Goal: Task Accomplishment & Management: Complete application form

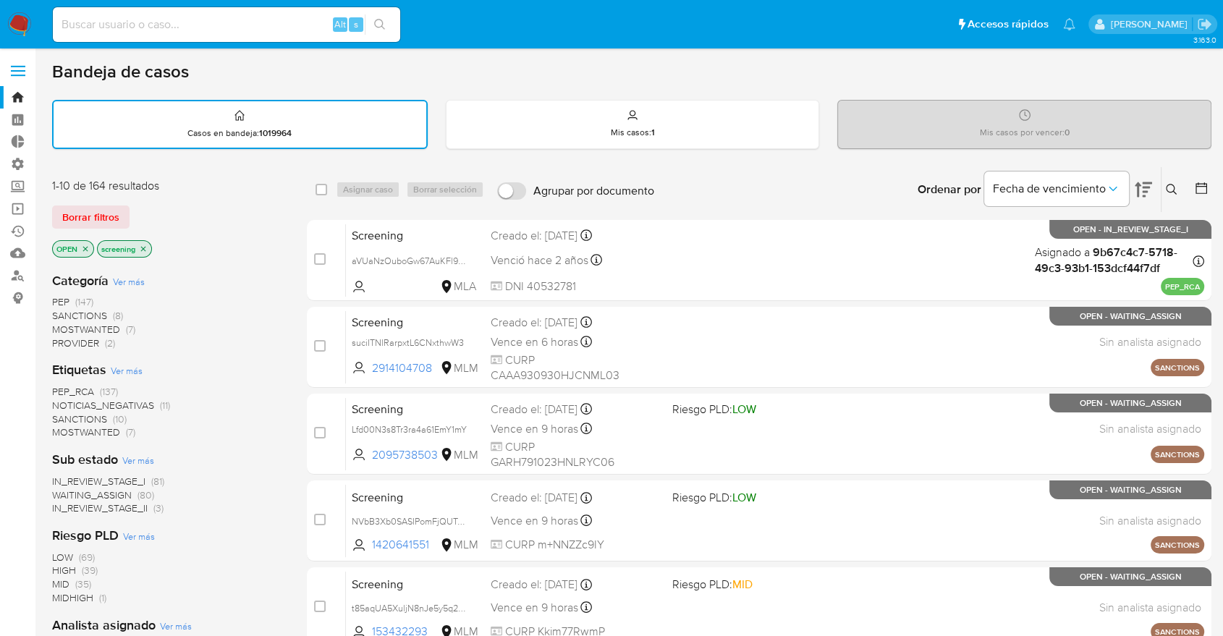
click at [138, 208] on div "Borrar filtros" at bounding box center [168, 217] width 232 height 23
click at [139, 209] on div "Borrar filtros" at bounding box center [168, 217] width 232 height 23
click at [57, 414] on span "SANCTIONS" at bounding box center [79, 419] width 55 height 14
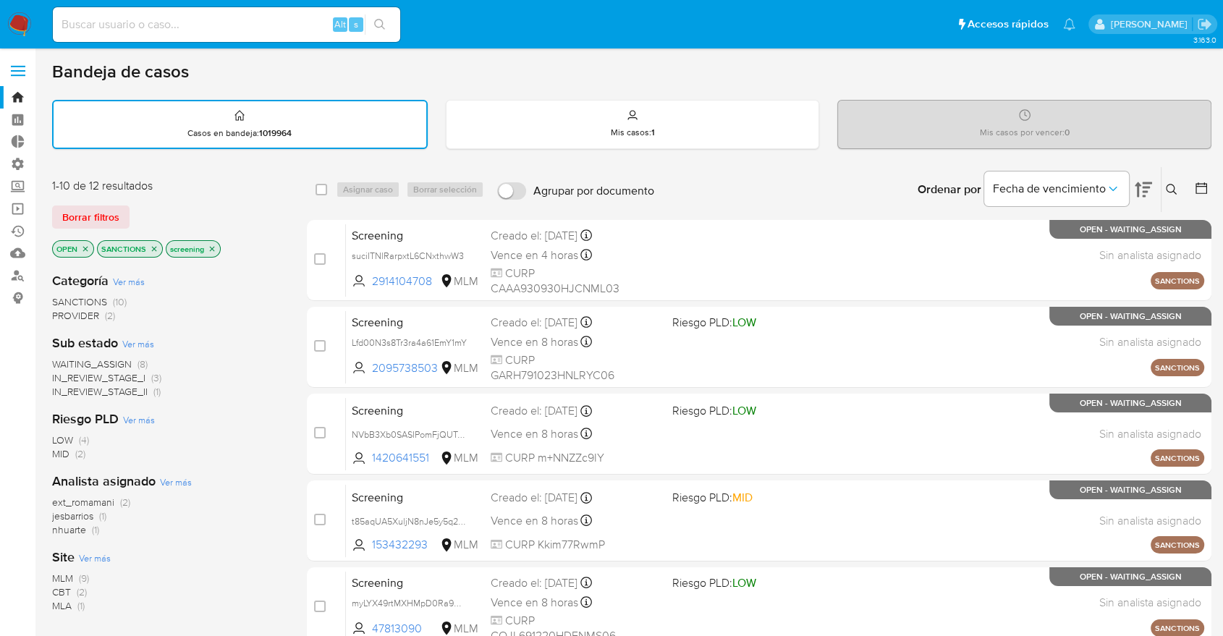
click at [62, 586] on span "CBT" at bounding box center [61, 592] width 19 height 14
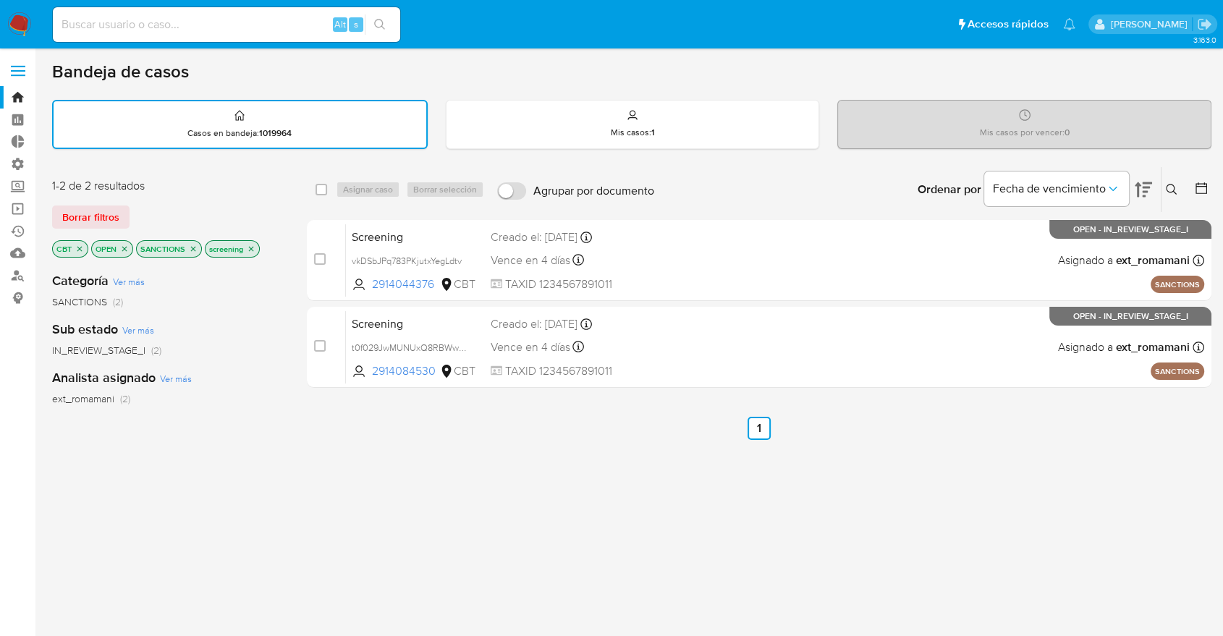
click at [77, 249] on icon "close-filter" at bounding box center [79, 248] width 5 height 5
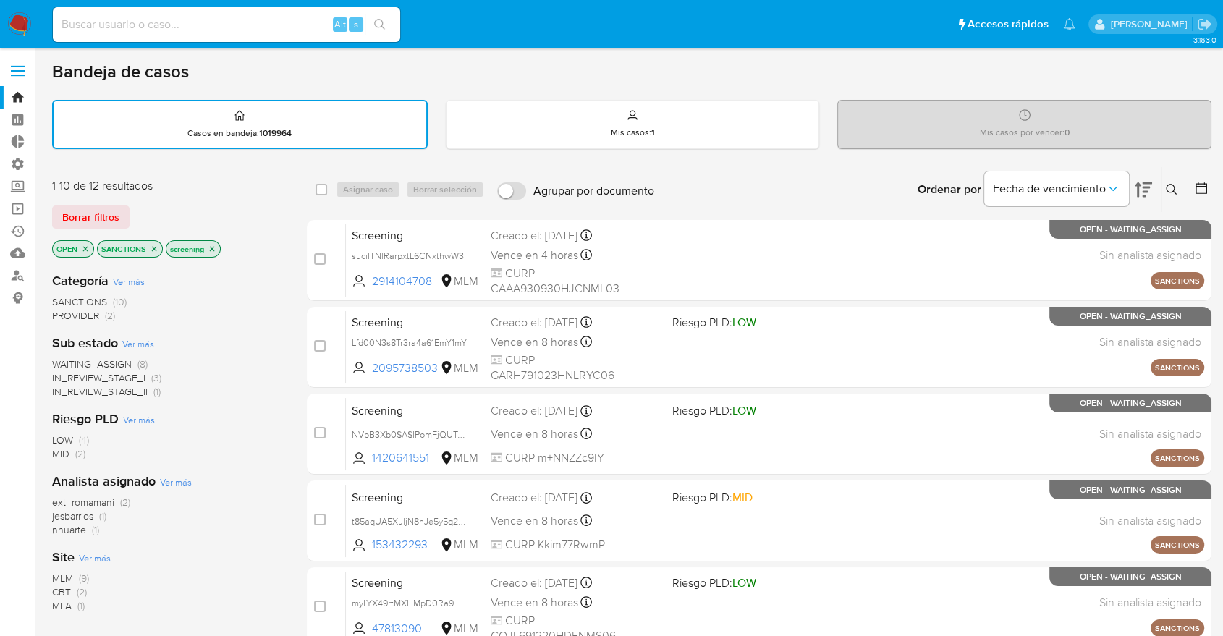
click at [151, 245] on icon "close-filter" at bounding box center [154, 249] width 9 height 9
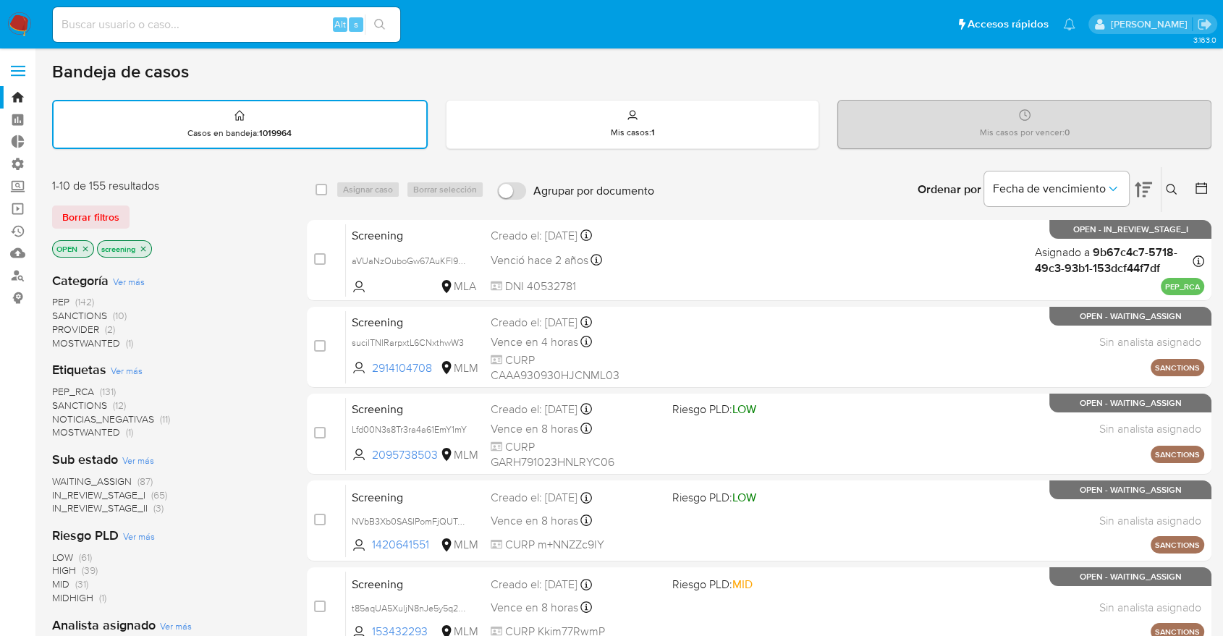
click at [59, 425] on span "MOSTWANTED" at bounding box center [86, 432] width 68 height 14
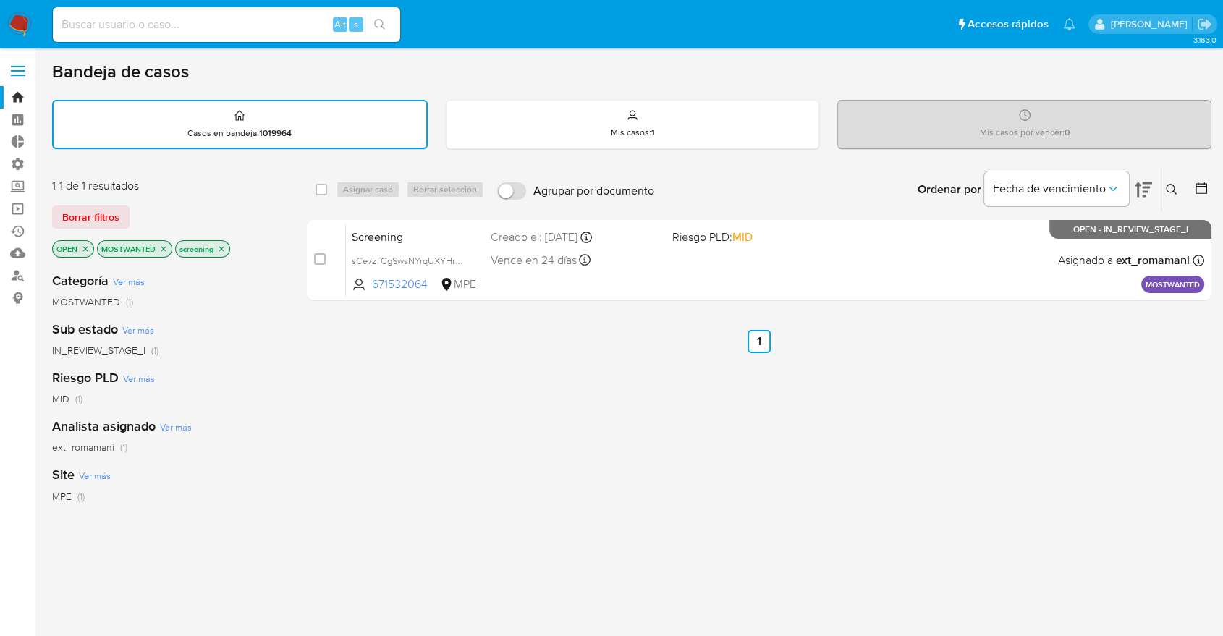
click at [163, 250] on icon "close-filter" at bounding box center [163, 249] width 9 height 9
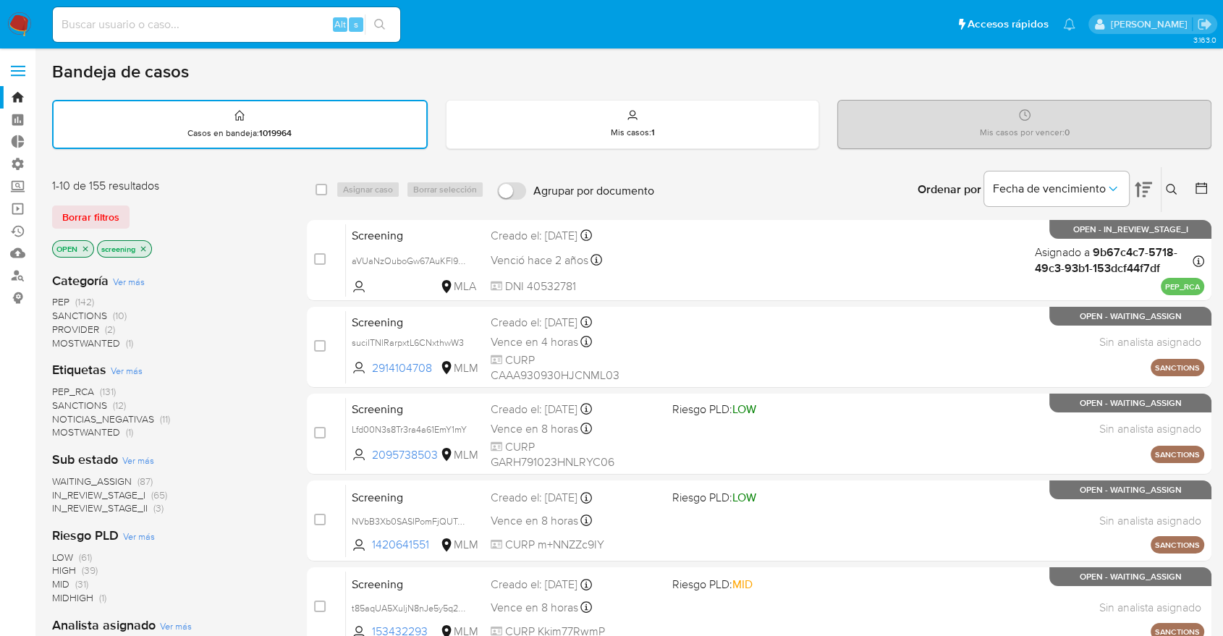
click at [58, 384] on span "PEP_RCA" at bounding box center [73, 391] width 42 height 14
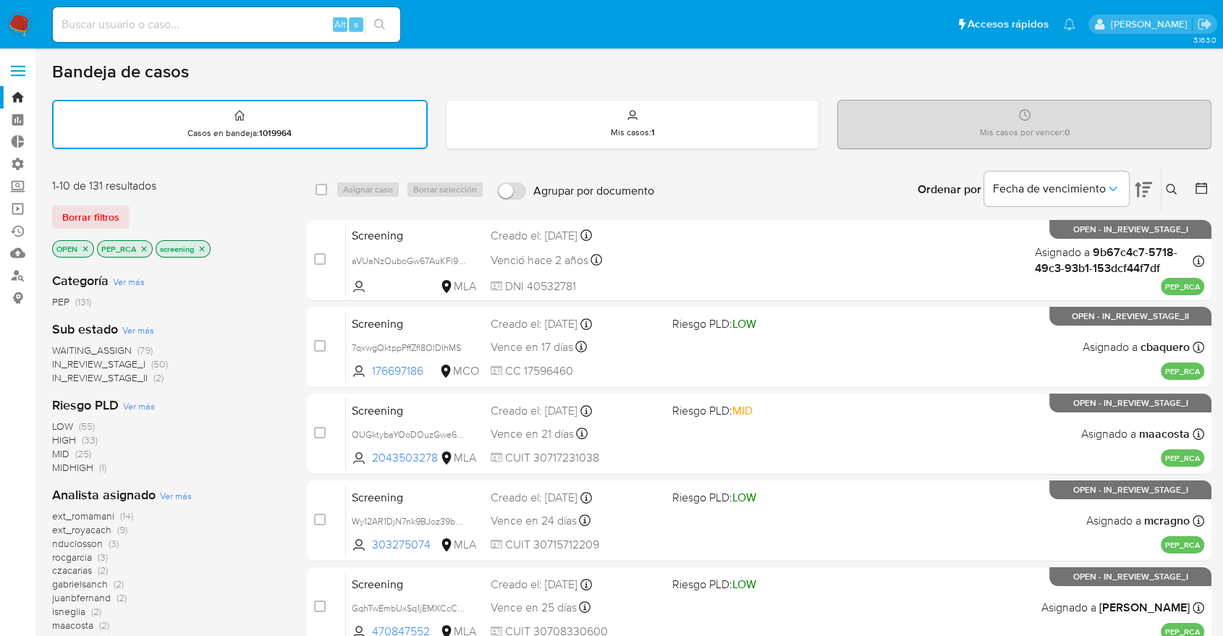
click at [138, 214] on div "Borrar filtros" at bounding box center [168, 217] width 232 height 23
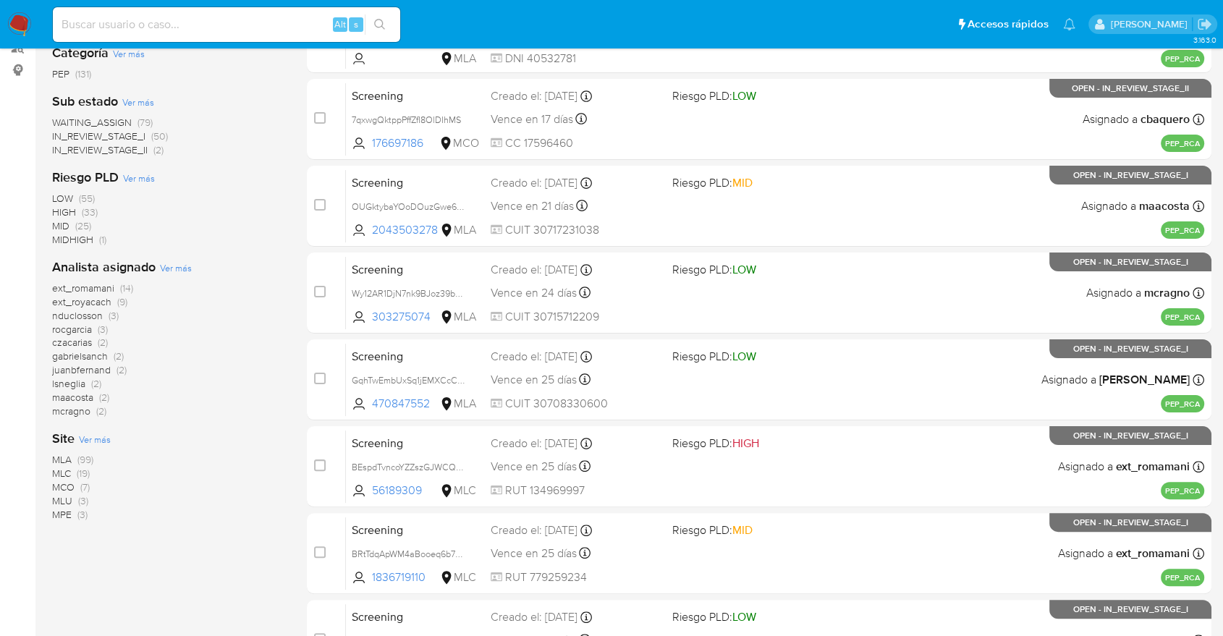
scroll to position [241, 0]
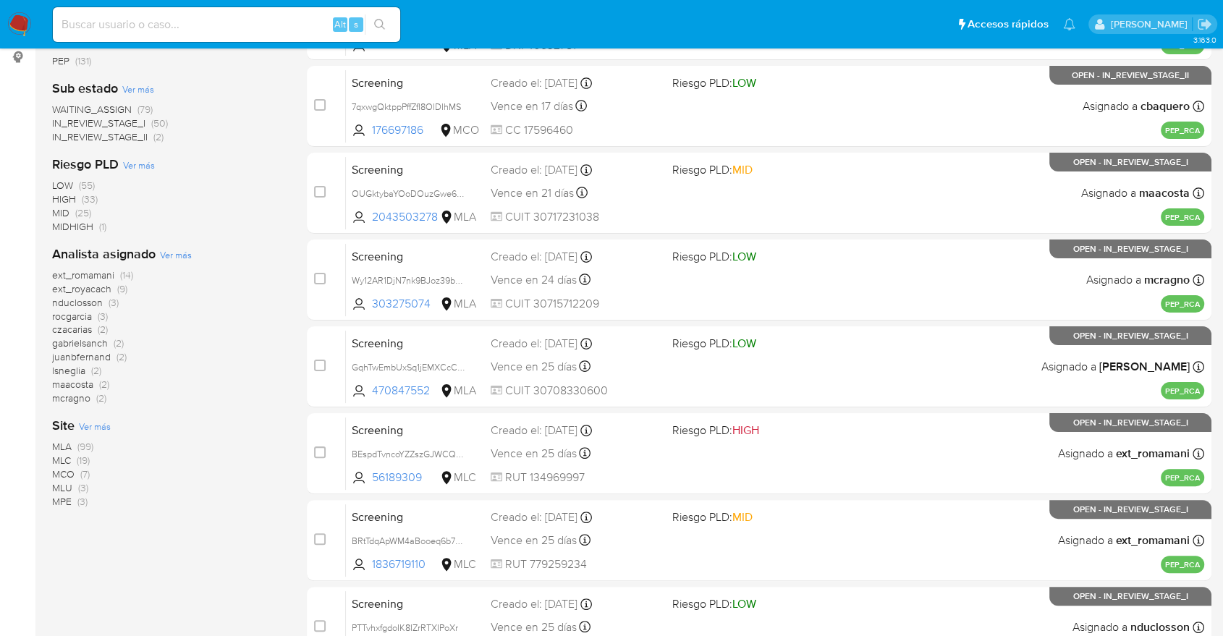
click at [85, 421] on span "Ver más" at bounding box center [95, 426] width 32 height 13
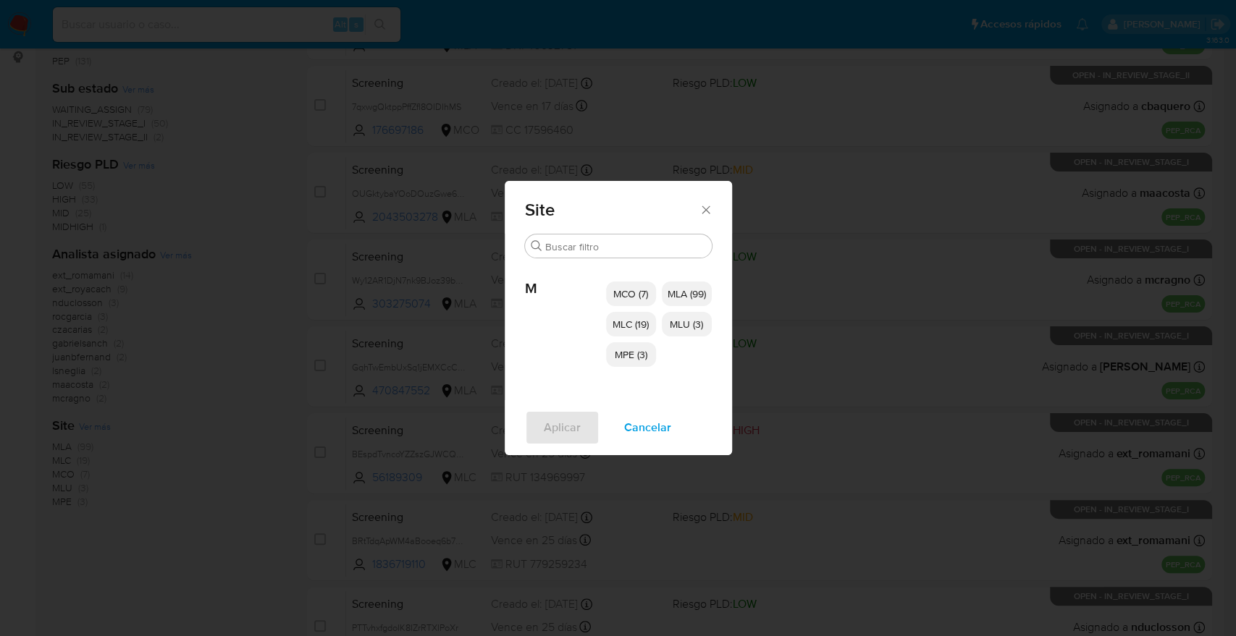
click at [640, 431] on span "Cancelar" at bounding box center [647, 428] width 47 height 32
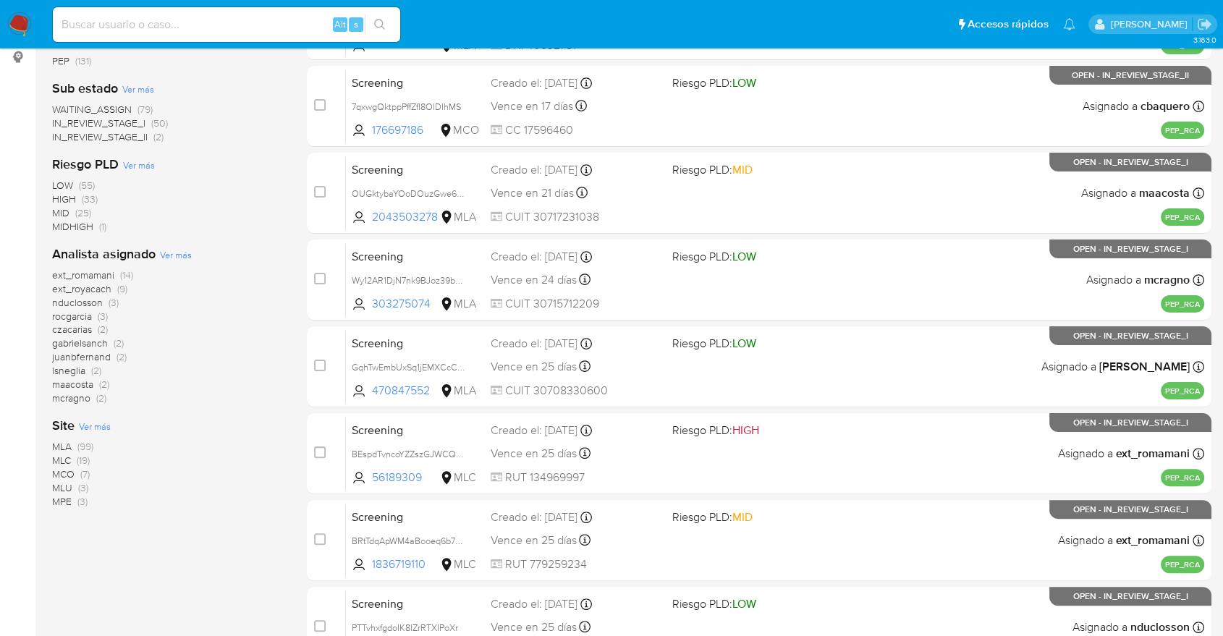
click at [60, 106] on span "WAITING_ASSIGN" at bounding box center [92, 109] width 80 height 14
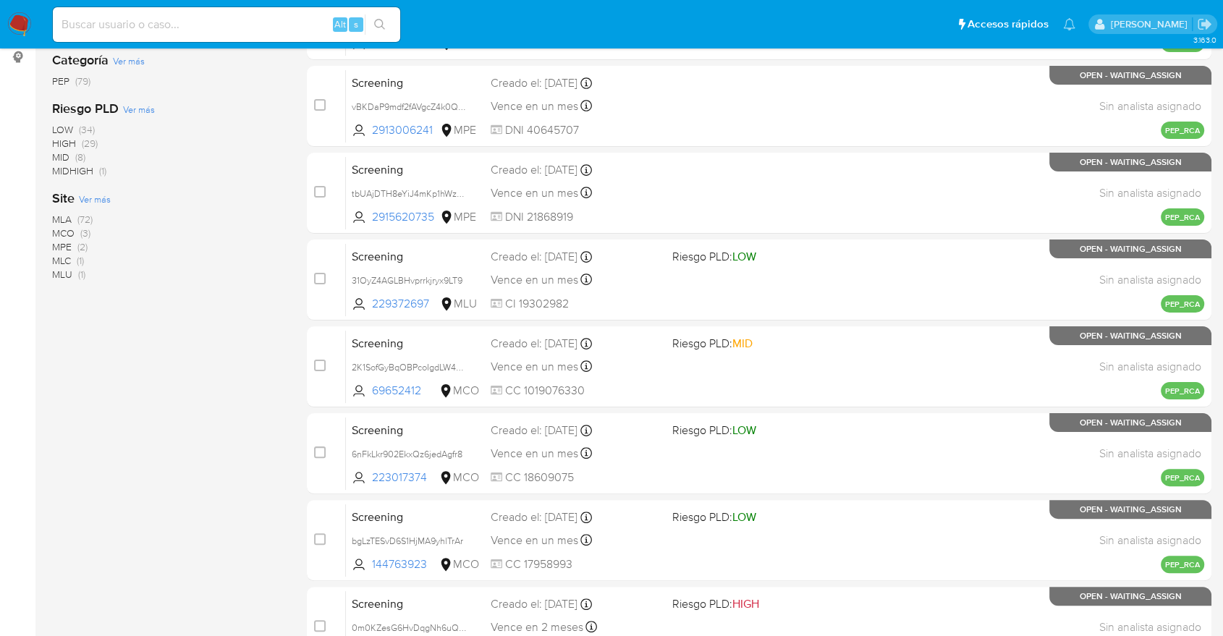
click at [81, 198] on span "Ver más" at bounding box center [95, 199] width 32 height 13
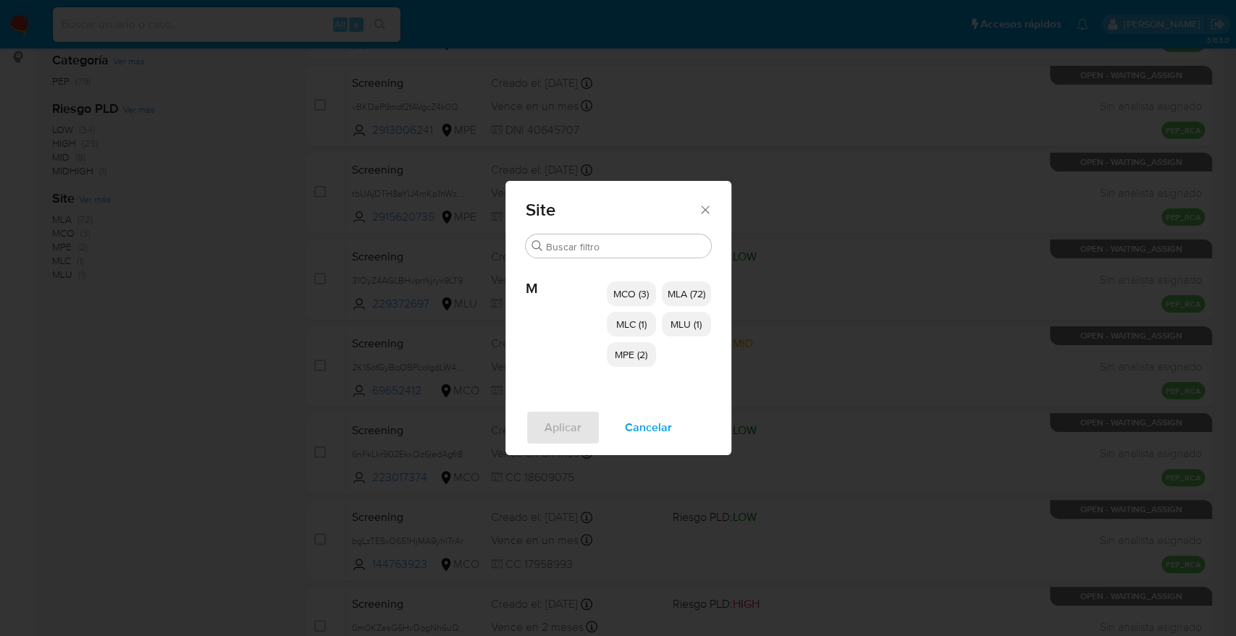
click at [625, 431] on span "Cancelar" at bounding box center [648, 428] width 47 height 32
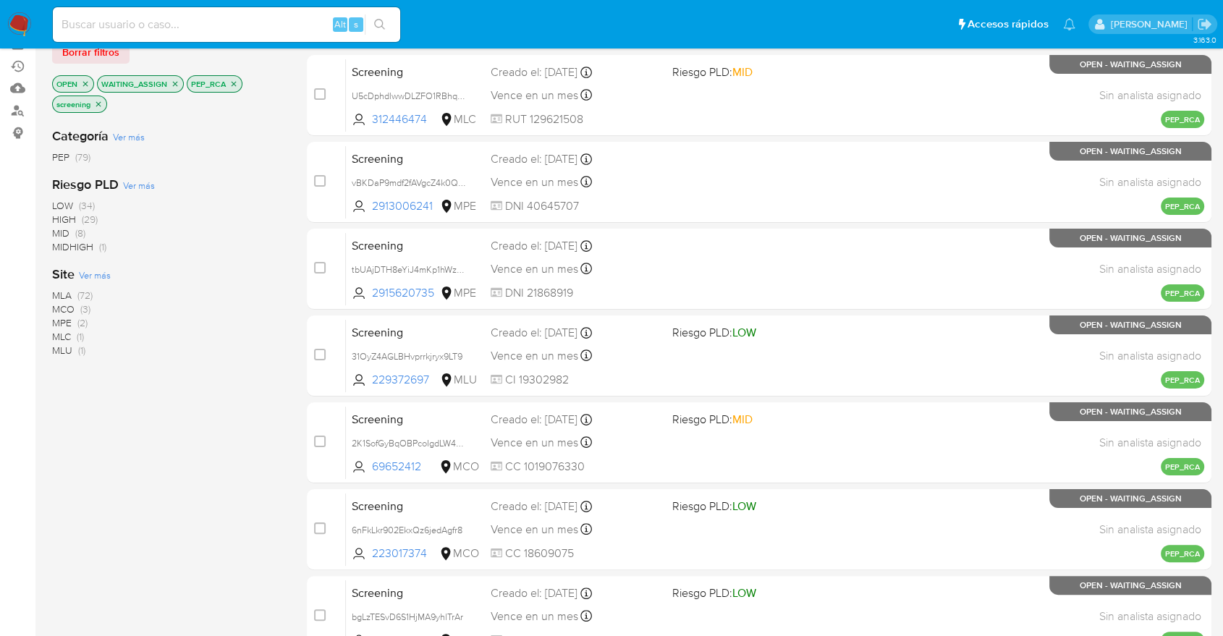
scroll to position [80, 0]
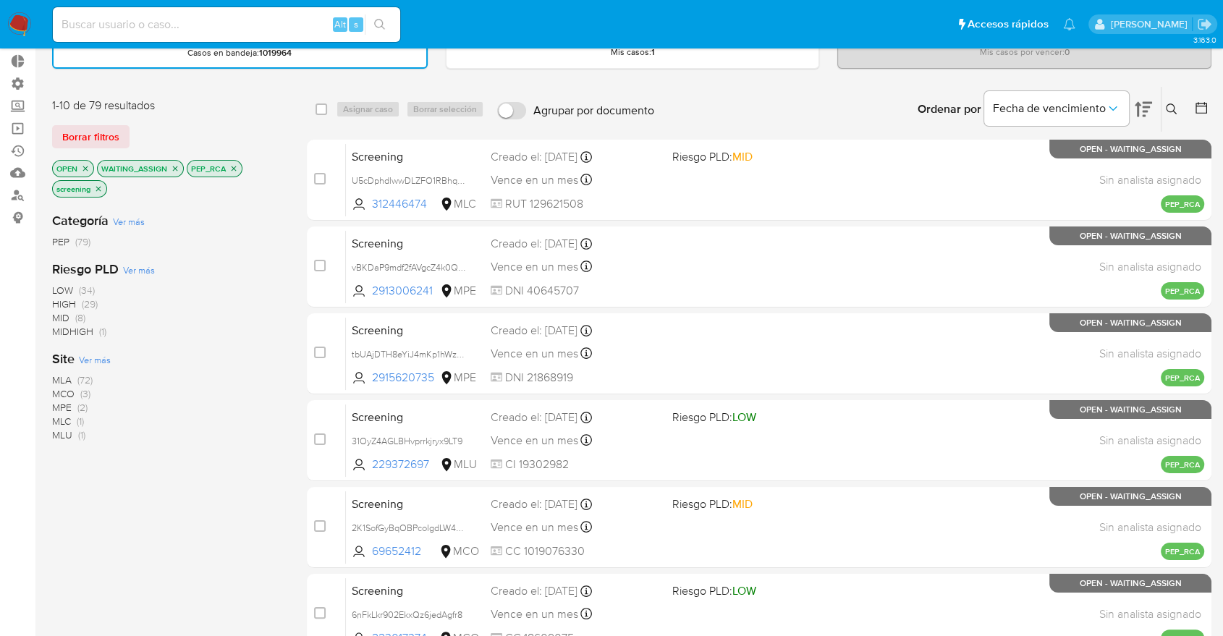
click at [171, 168] on icon "close-filter" at bounding box center [175, 168] width 9 height 9
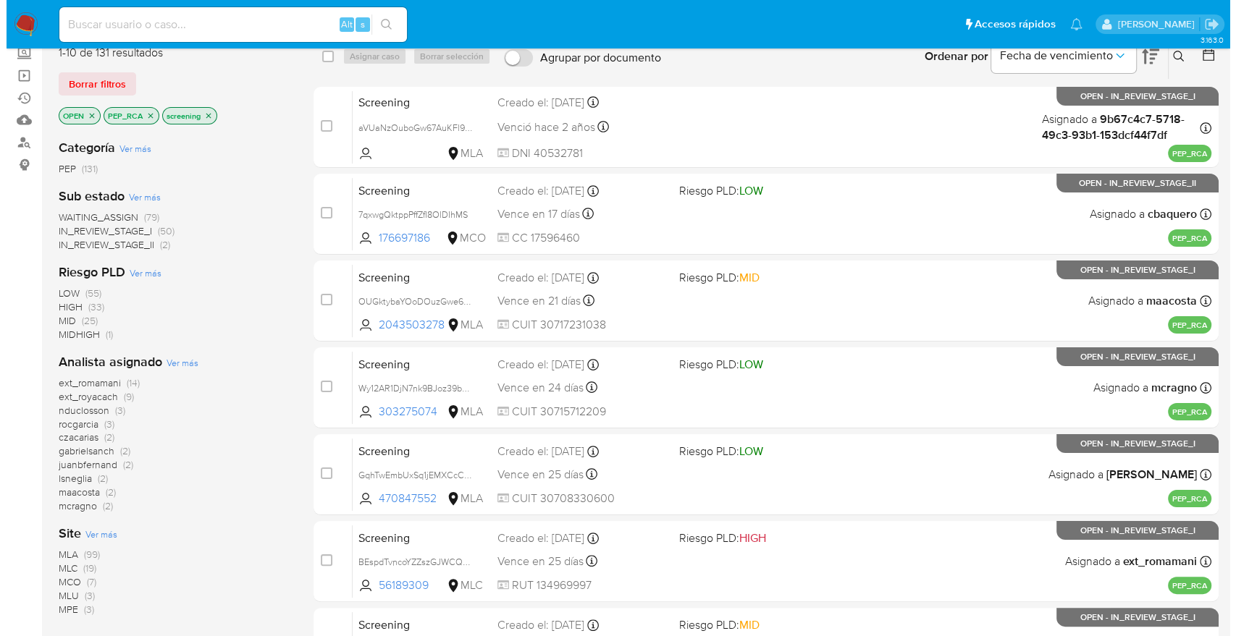
scroll to position [161, 0]
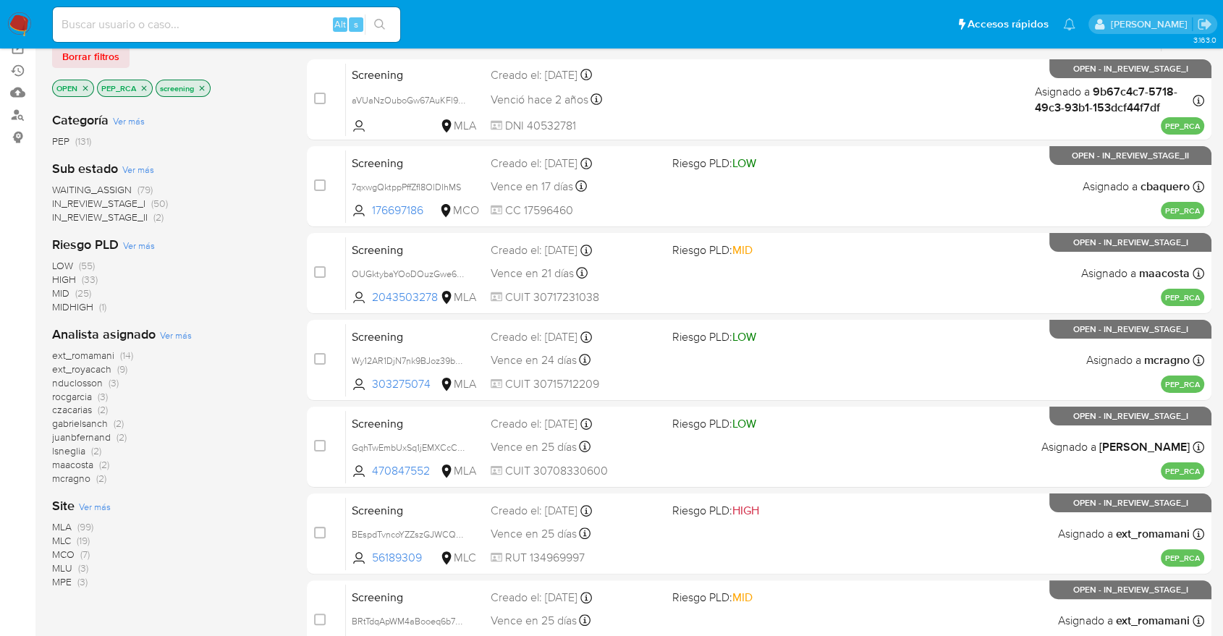
click at [61, 184] on span "WAITING_ASSIGN" at bounding box center [92, 189] width 80 height 14
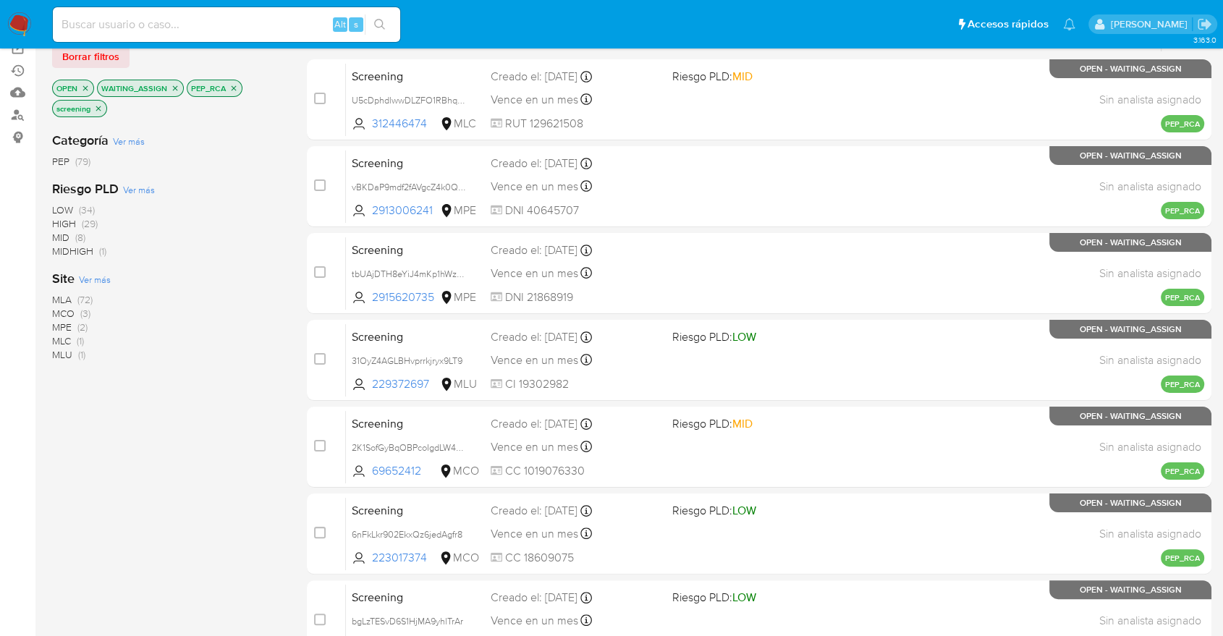
click at [85, 276] on span "Ver más" at bounding box center [95, 279] width 32 height 13
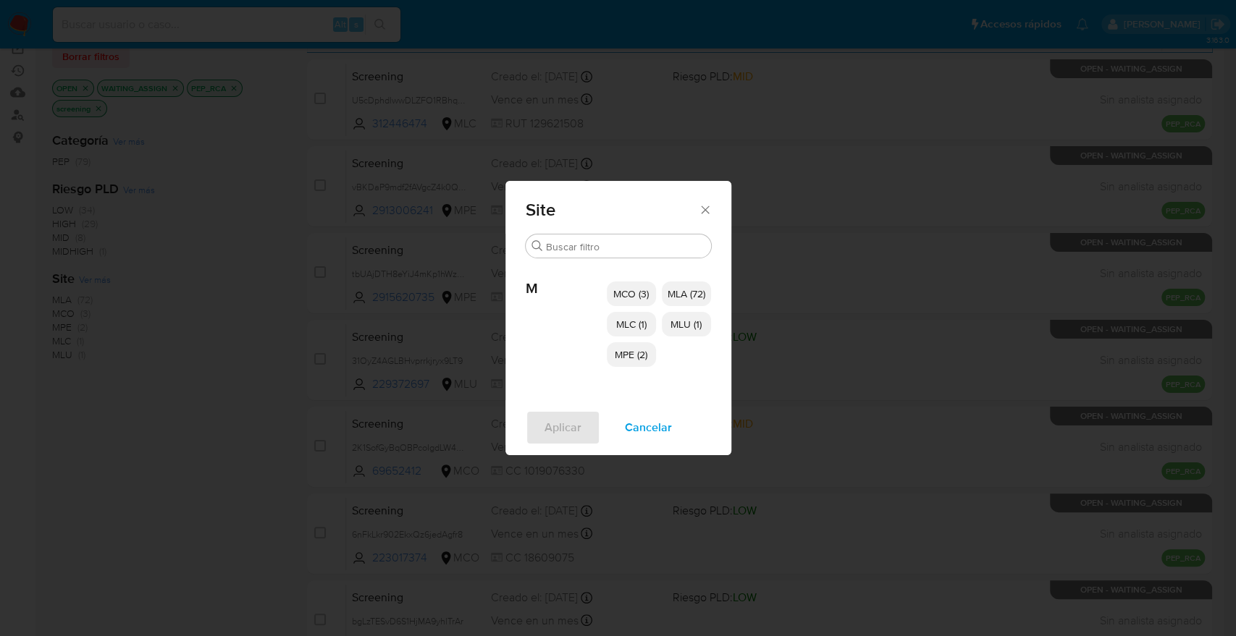
click at [612, 285] on p "MCO (3)" at bounding box center [631, 294] width 49 height 25
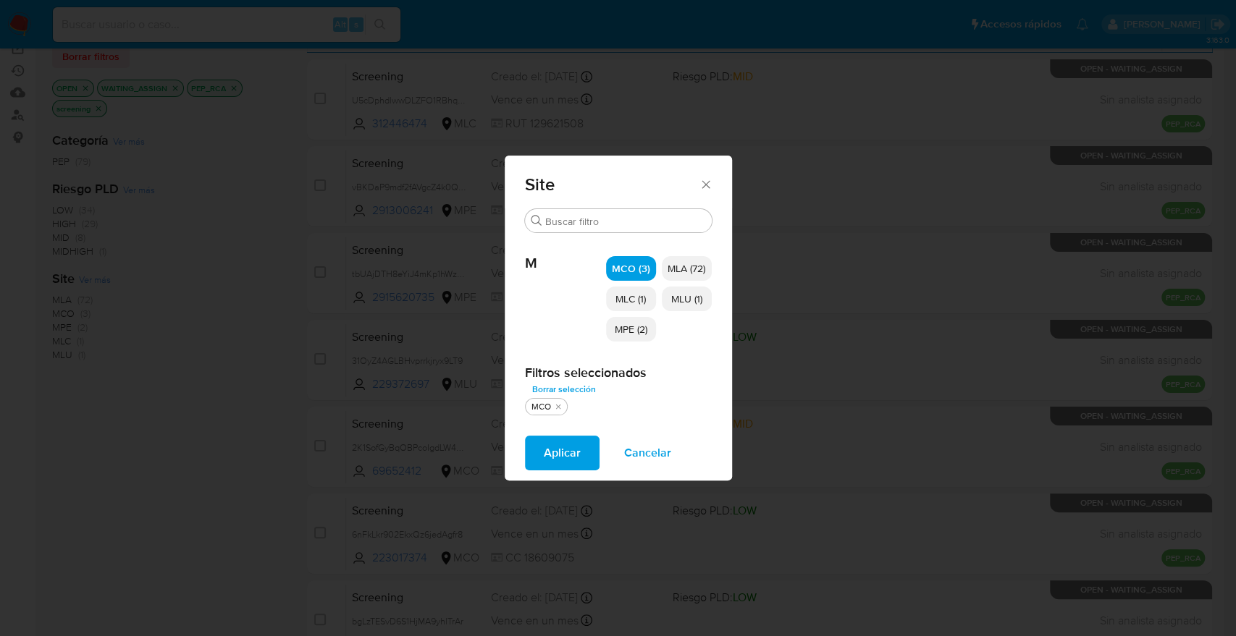
click at [611, 298] on p "MLC (1)" at bounding box center [631, 299] width 50 height 25
click at [617, 330] on span "MPE (2)" at bounding box center [631, 329] width 33 height 14
click at [685, 300] on span "MLU (1)" at bounding box center [686, 299] width 31 height 14
click at [581, 450] on button "Aplicar" at bounding box center [562, 453] width 75 height 35
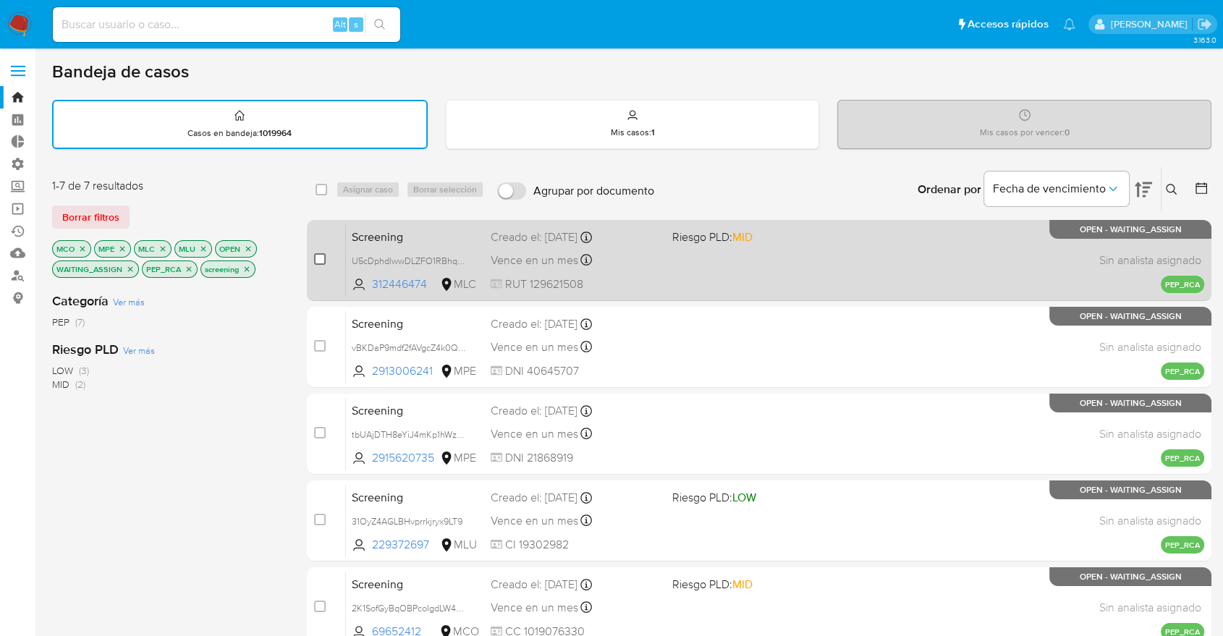
click at [323, 261] on input "checkbox" at bounding box center [320, 259] width 12 height 12
checkbox input "true"
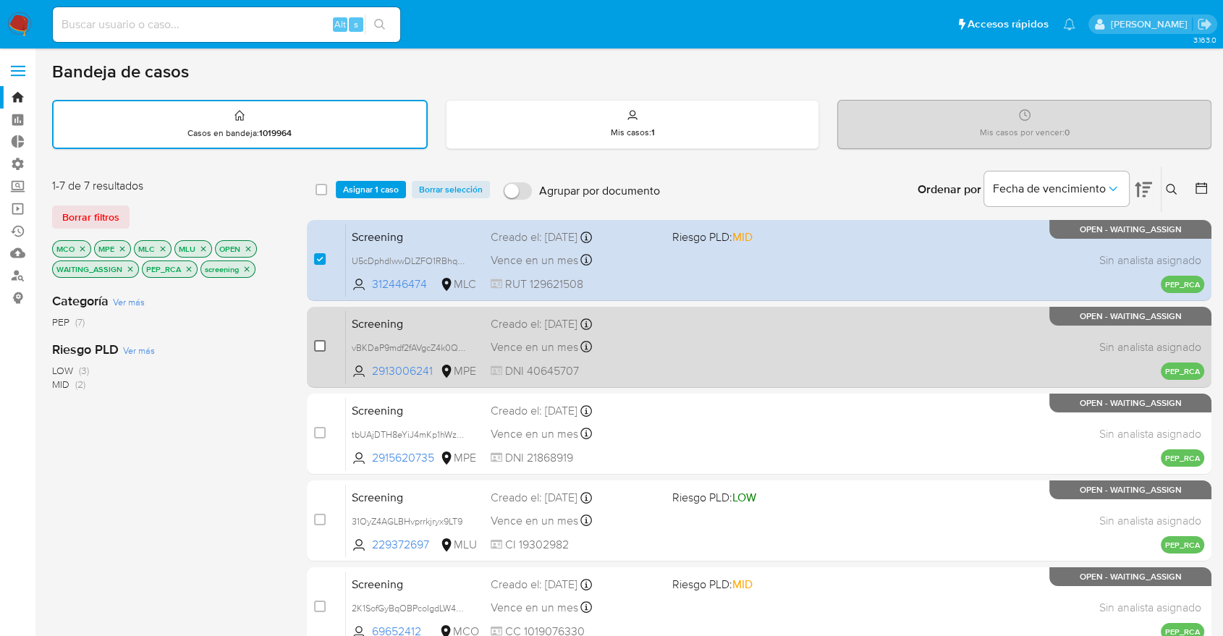
click at [324, 344] on input "checkbox" at bounding box center [320, 346] width 12 height 12
checkbox input "true"
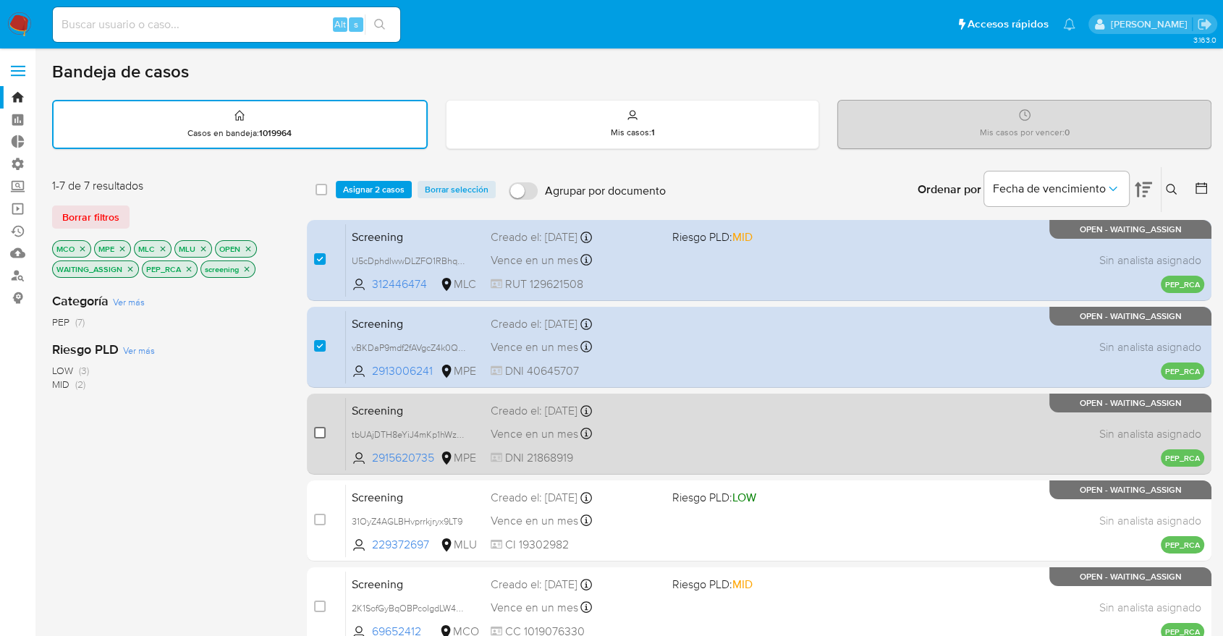
click at [316, 433] on input "checkbox" at bounding box center [320, 433] width 12 height 12
checkbox input "true"
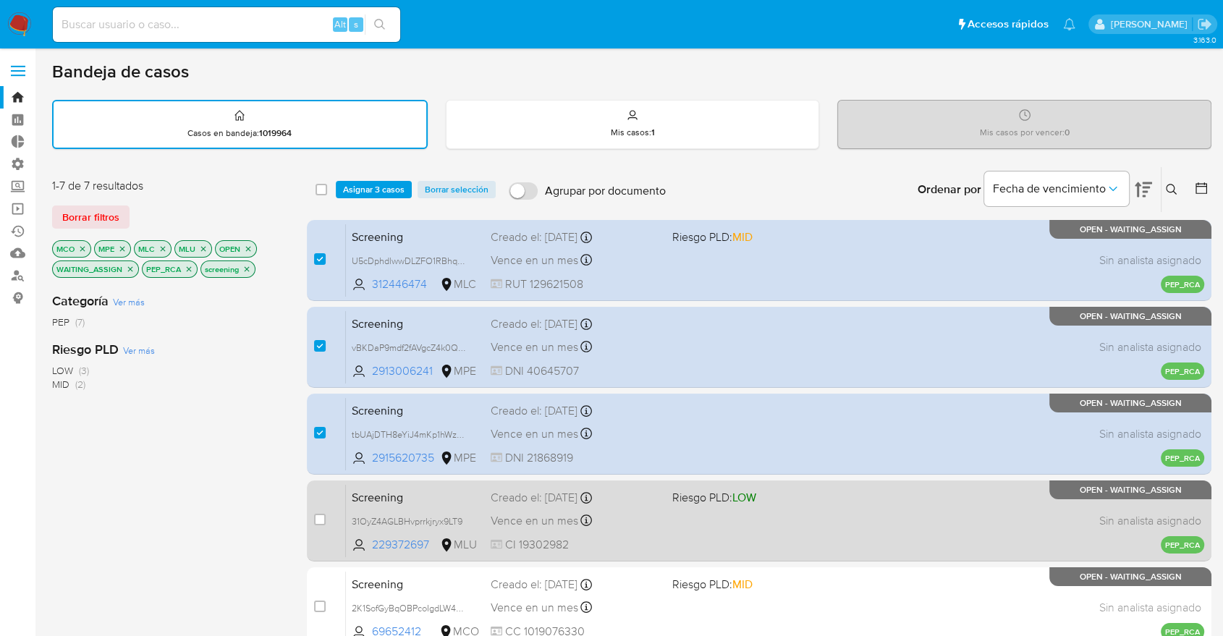
click at [320, 512] on div "case-item-checkbox" at bounding box center [320, 519] width 12 height 14
click at [316, 523] on input "checkbox" at bounding box center [320, 520] width 12 height 12
checkbox input "true"
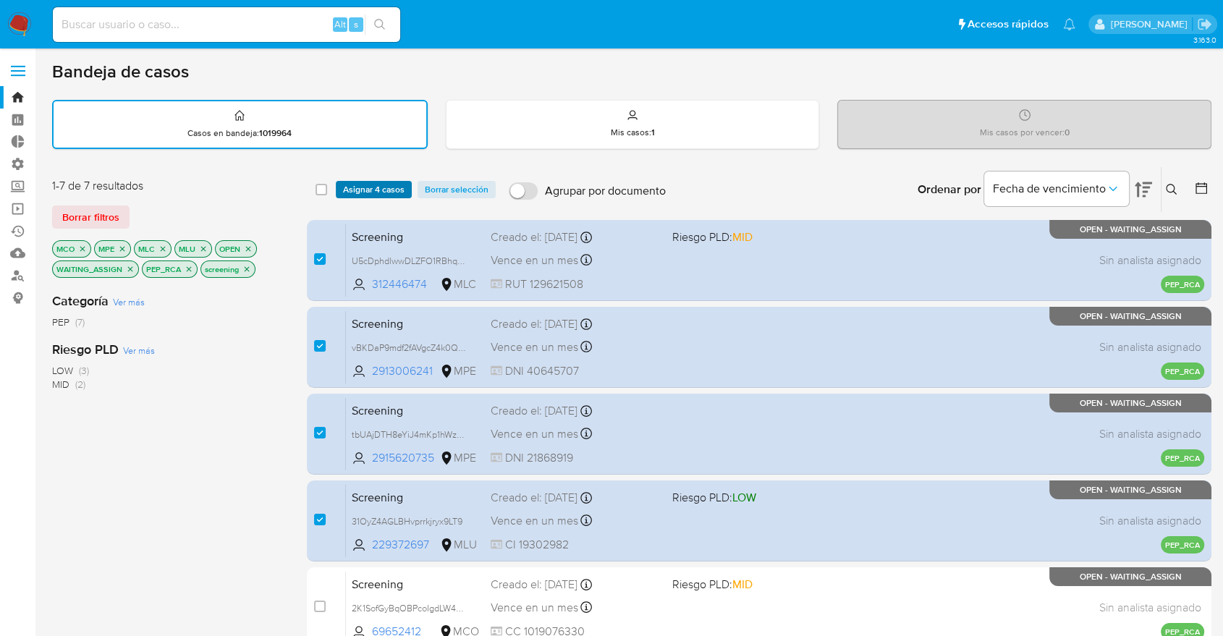
click at [408, 190] on button "Asignar 4 casos" at bounding box center [374, 189] width 76 height 17
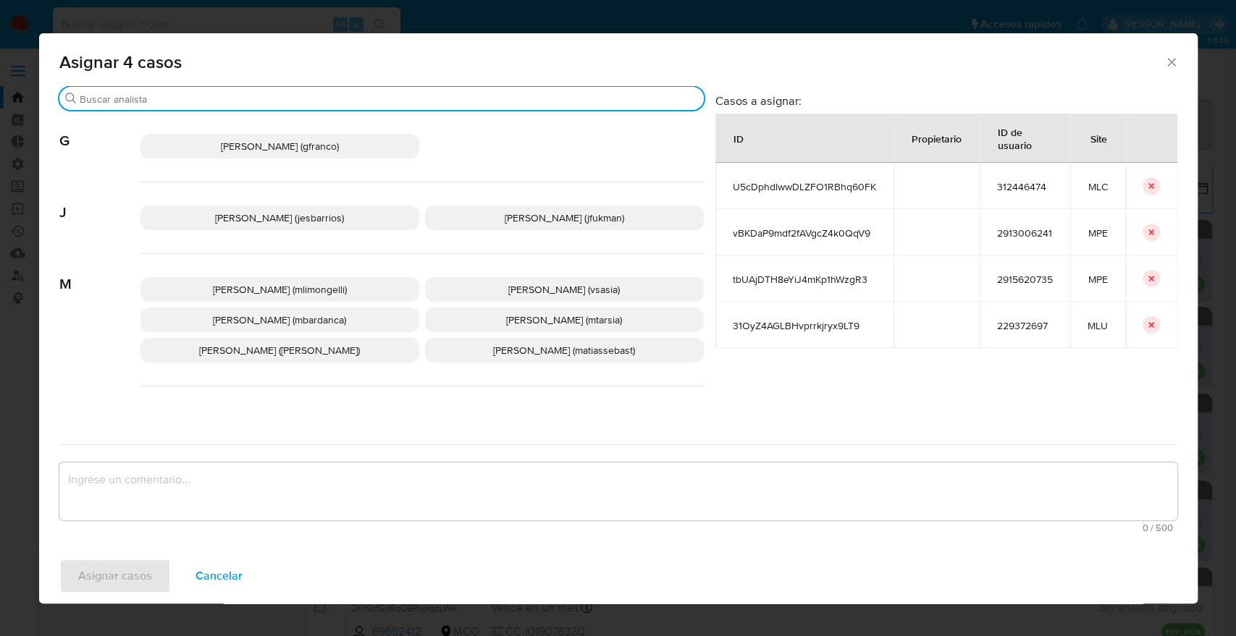
click at [350, 104] on input "Buscar" at bounding box center [389, 99] width 618 height 13
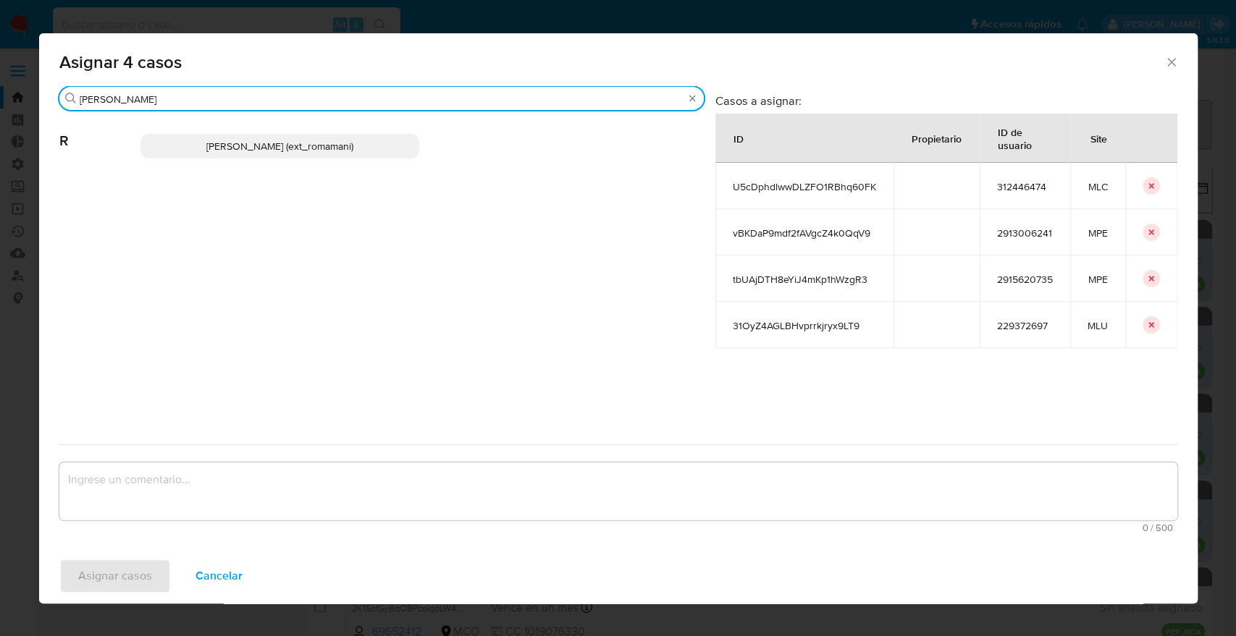
type input "[PERSON_NAME]"
click at [369, 149] on p "[PERSON_NAME] (ext_romamani)" at bounding box center [279, 146] width 279 height 25
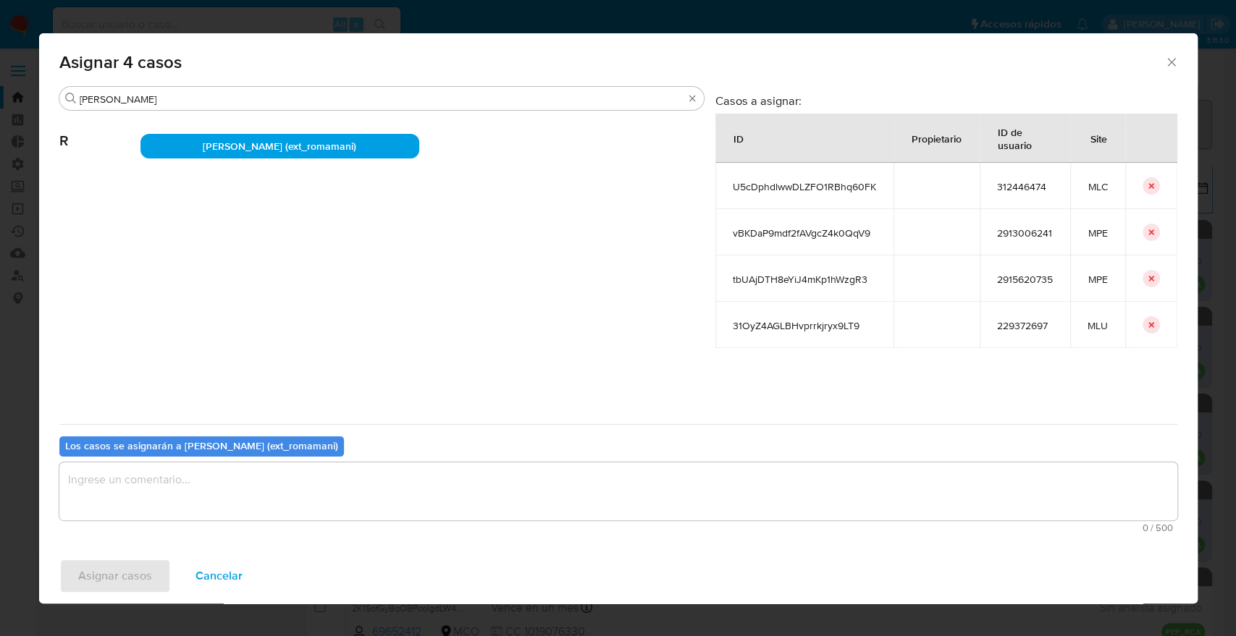
click at [278, 494] on textarea "assign-modal" at bounding box center [618, 492] width 1118 height 58
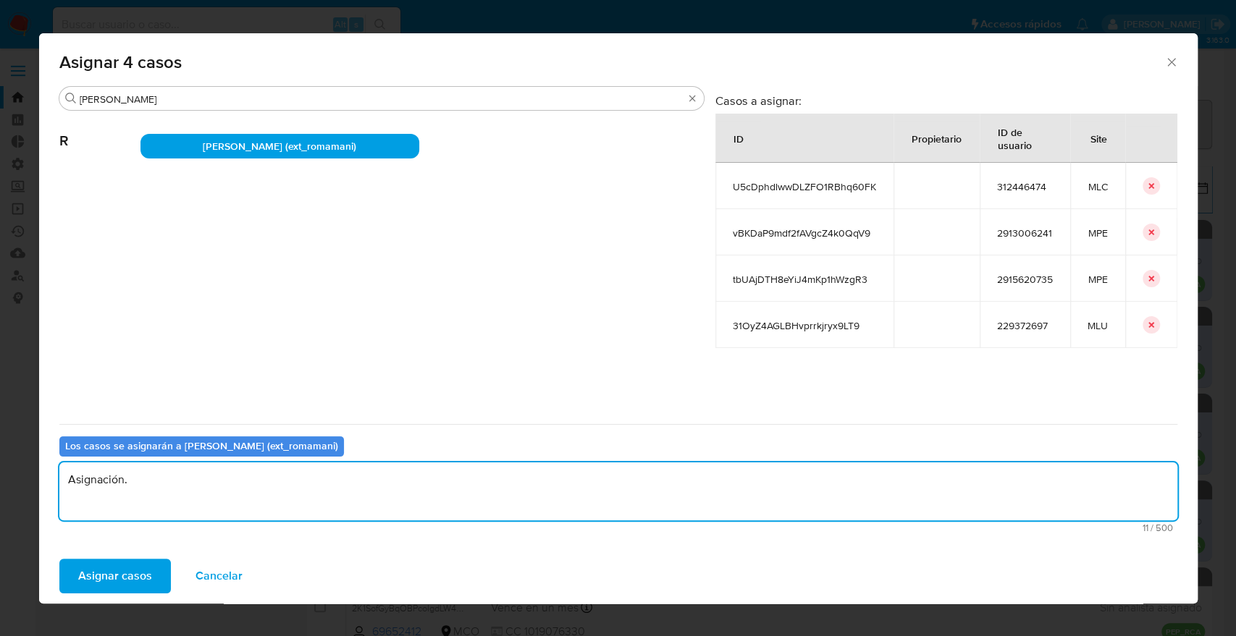
drag, startPoint x: 278, startPoint y: 494, endPoint x: 75, endPoint y: 468, distance: 205.0
click at [75, 468] on textarea "Asignación." at bounding box center [618, 492] width 1118 height 58
drag, startPoint x: 145, startPoint y: 485, endPoint x: 3, endPoint y: 480, distance: 142.0
click at [3, 480] on div "Asignar 4 casos Buscar [PERSON_NAME] (ext_romamani) Casos a asignar: ID Propiet…" at bounding box center [618, 318] width 1236 height 636
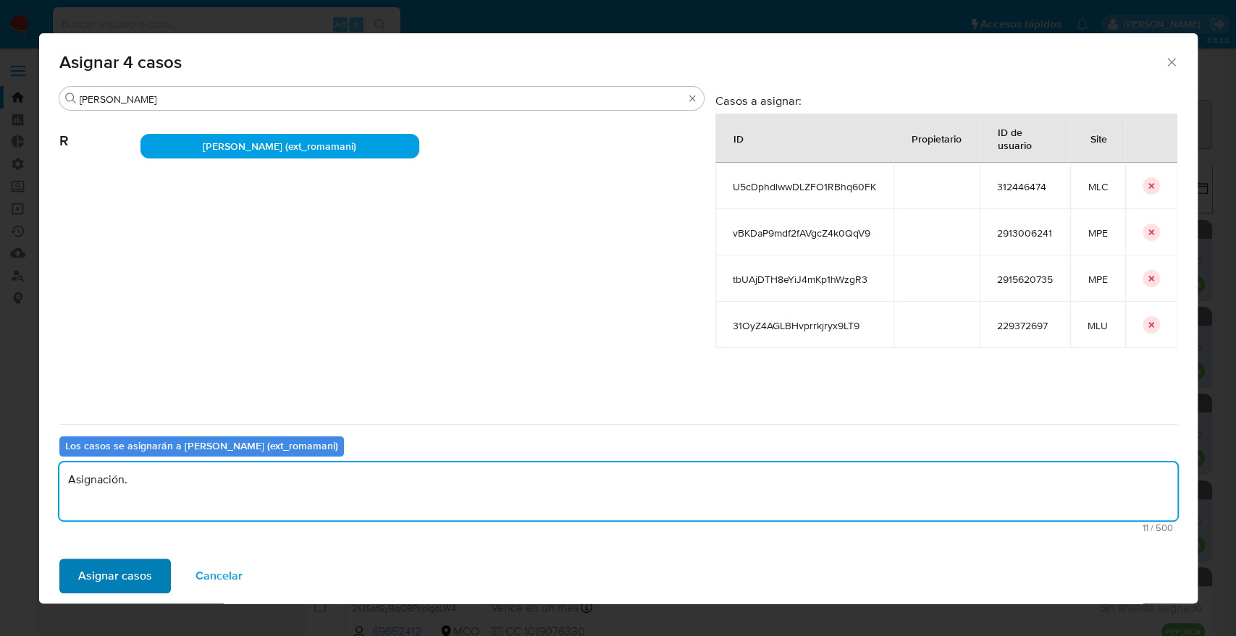
type textarea "Asignación."
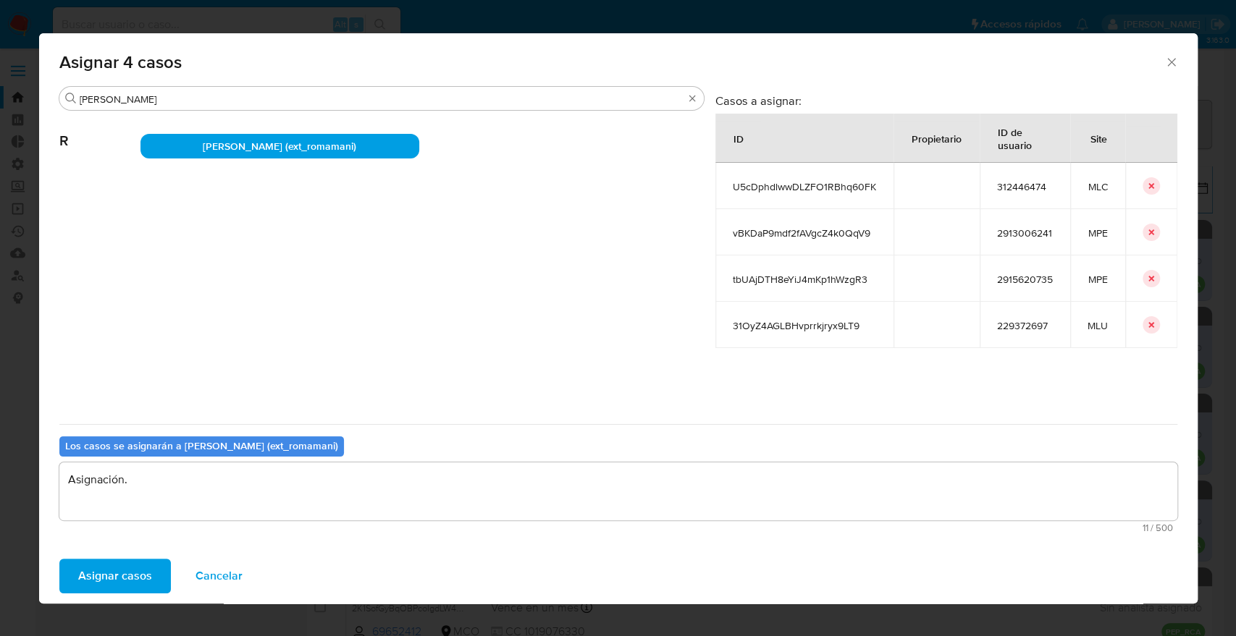
click at [162, 576] on button "Asignar casos" at bounding box center [114, 576] width 111 height 35
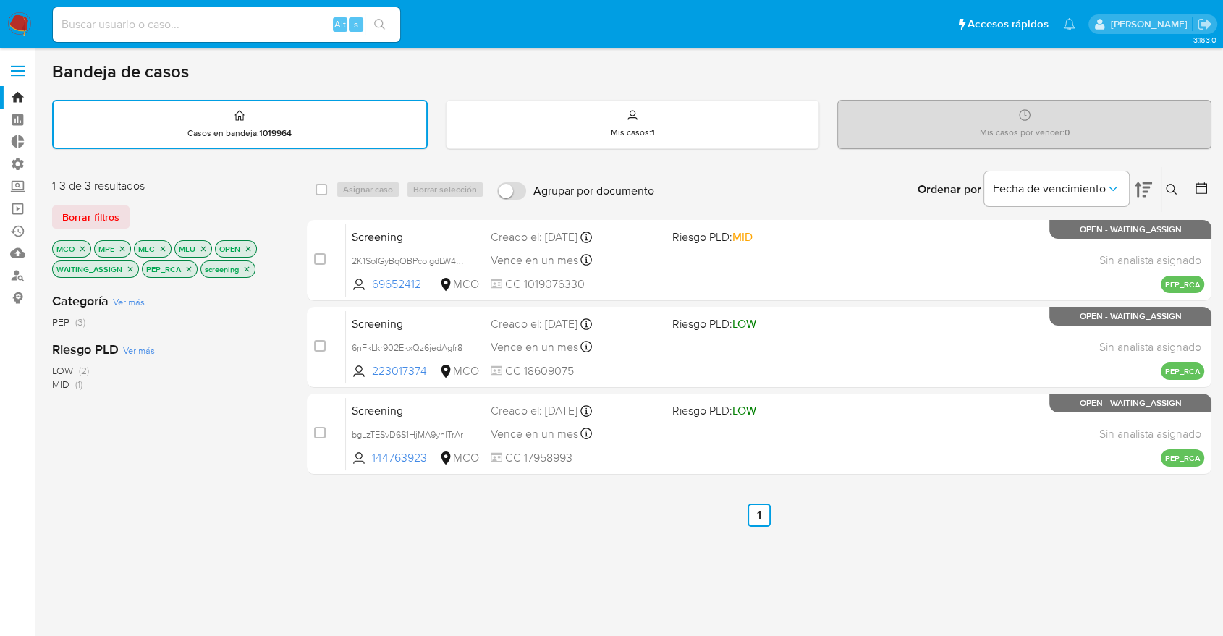
drag, startPoint x: 50, startPoint y: 521, endPoint x: 48, endPoint y: 507, distance: 13.9
click at [50, 521] on main "3.163.0" at bounding box center [611, 451] width 1223 height 903
click at [128, 270] on icon "close-filter" at bounding box center [130, 268] width 5 height 5
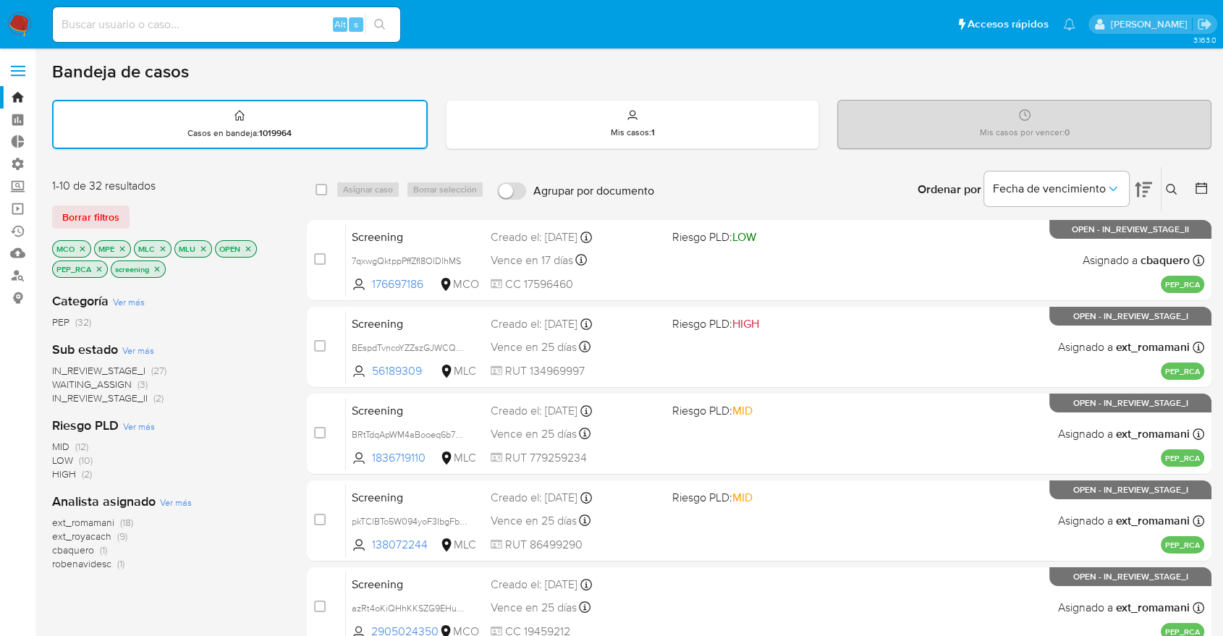
click at [55, 377] on span "WAITING_ASSIGN" at bounding box center [92, 384] width 80 height 14
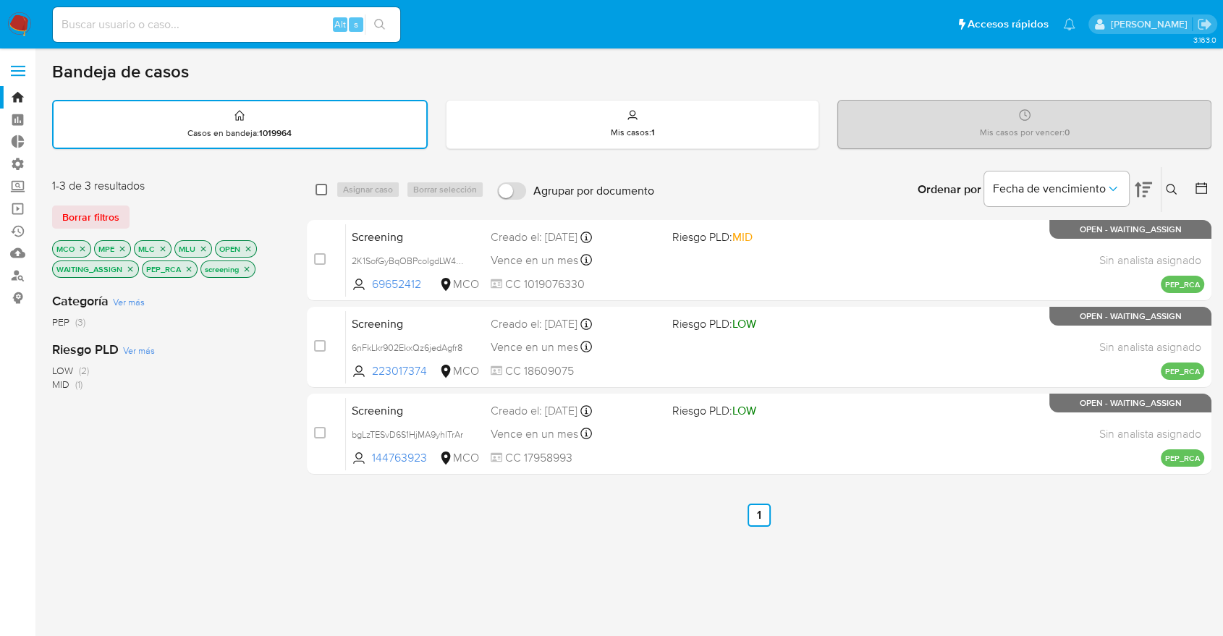
click at [322, 185] on input "checkbox" at bounding box center [322, 190] width 12 height 12
checkbox input "true"
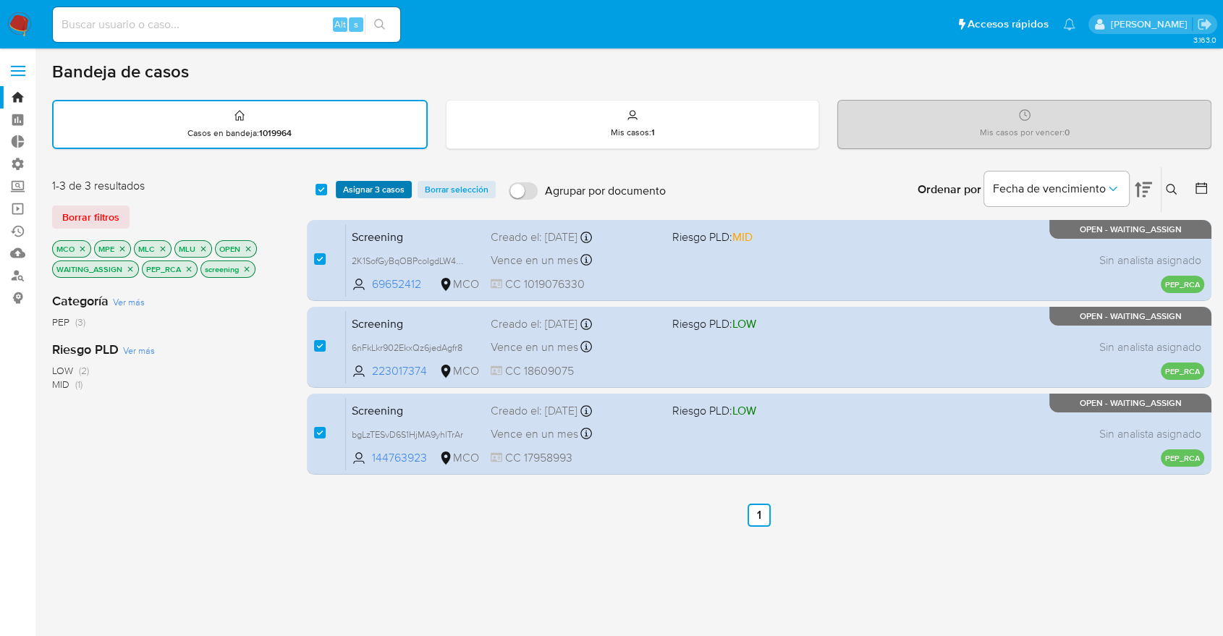
click at [354, 184] on span "Asignar 3 casos" at bounding box center [374, 189] width 62 height 14
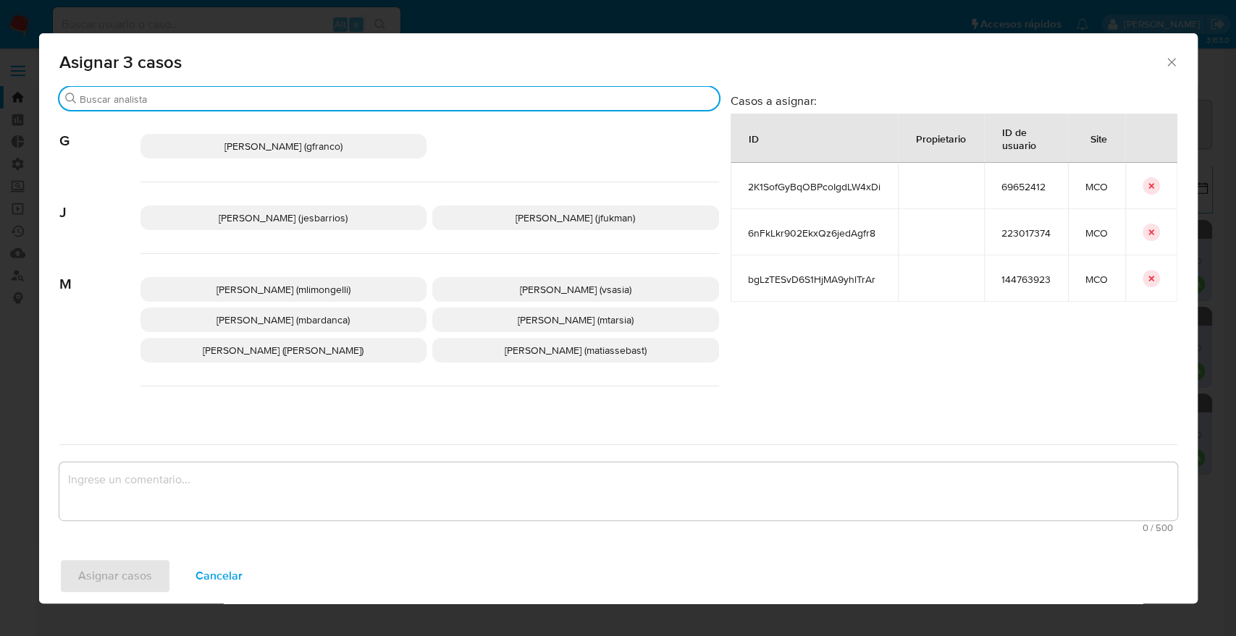
click at [332, 105] on input "Buscar" at bounding box center [396, 99] width 633 height 13
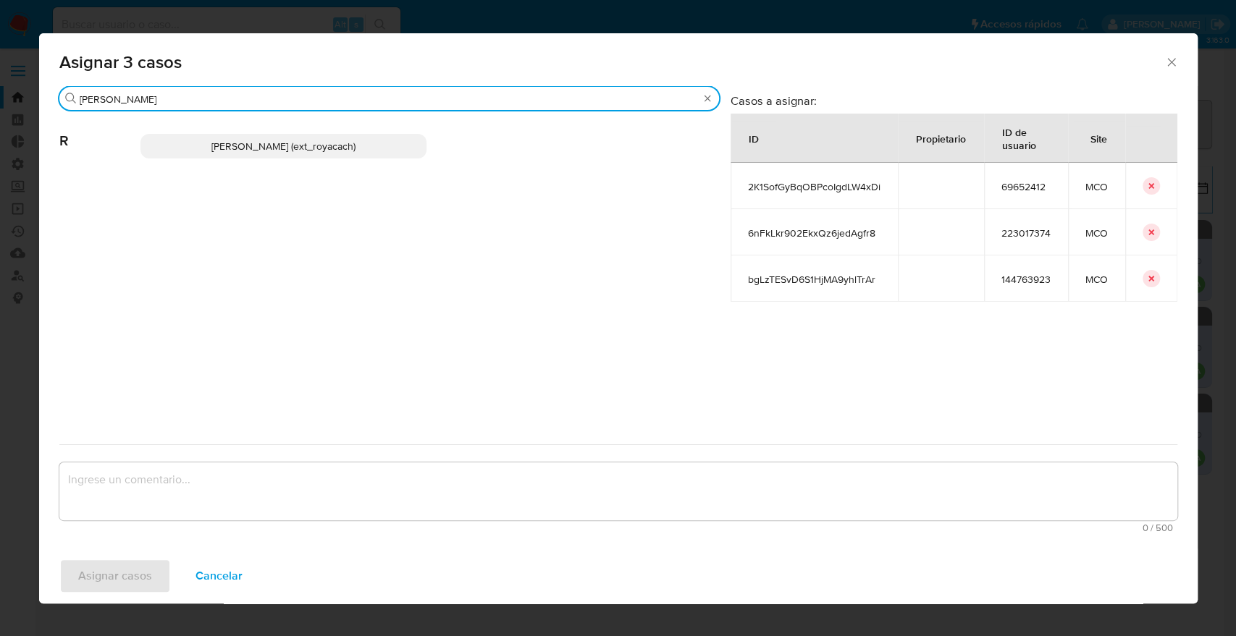
type input "[PERSON_NAME]"
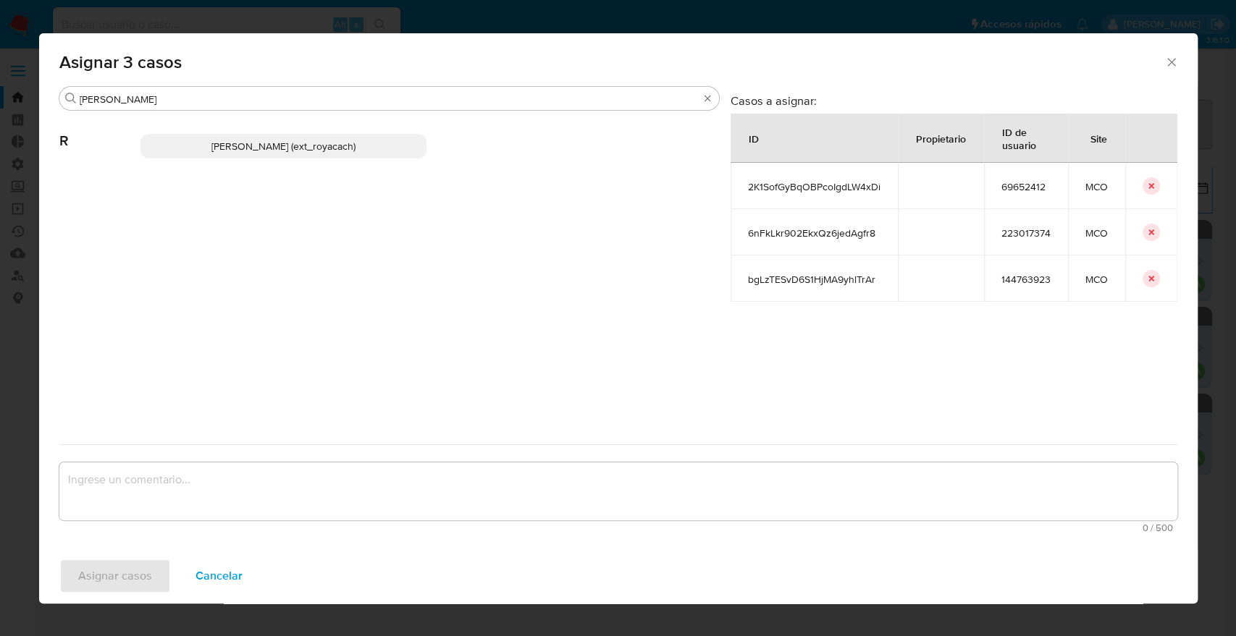
click at [414, 154] on p "[PERSON_NAME] (ext_royacach)" at bounding box center [283, 146] width 287 height 25
click at [390, 145] on p "[PERSON_NAME] (ext_royacach)" at bounding box center [283, 146] width 287 height 25
click at [268, 156] on p "[PERSON_NAME] (ext_royacach)" at bounding box center [283, 146] width 287 height 25
click at [267, 150] on span "[PERSON_NAME] (ext_royacach)" at bounding box center [283, 146] width 144 height 14
click at [228, 580] on span "Cancelar" at bounding box center [218, 576] width 47 height 32
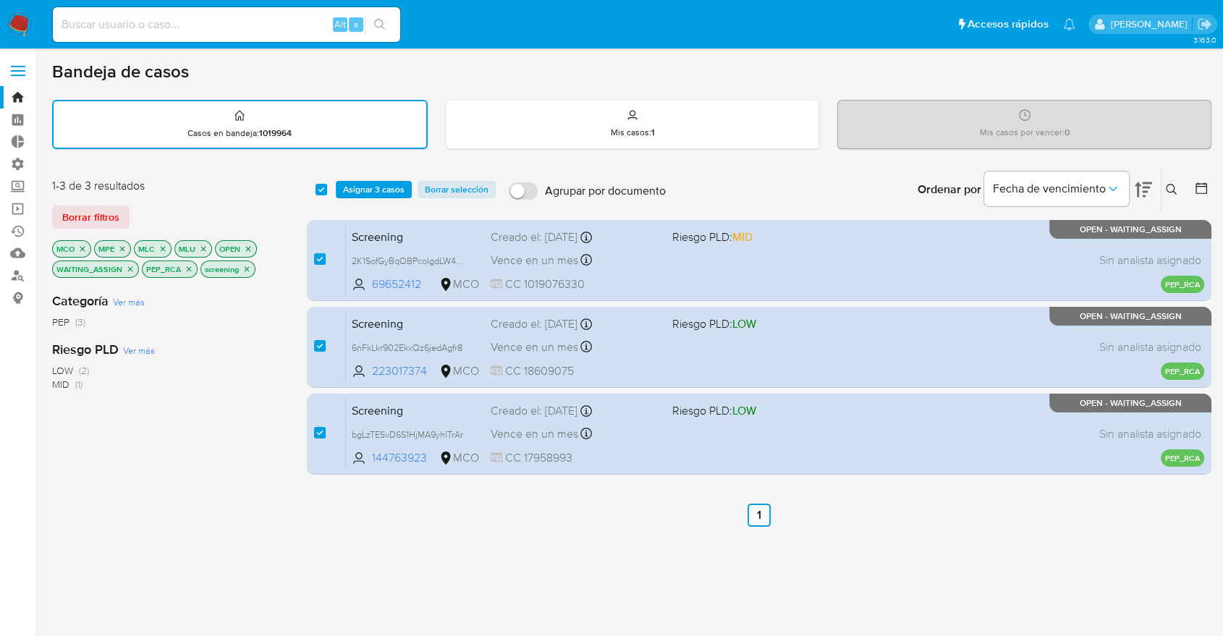
click at [345, 190] on span "Asignar 3 casos" at bounding box center [374, 189] width 62 height 14
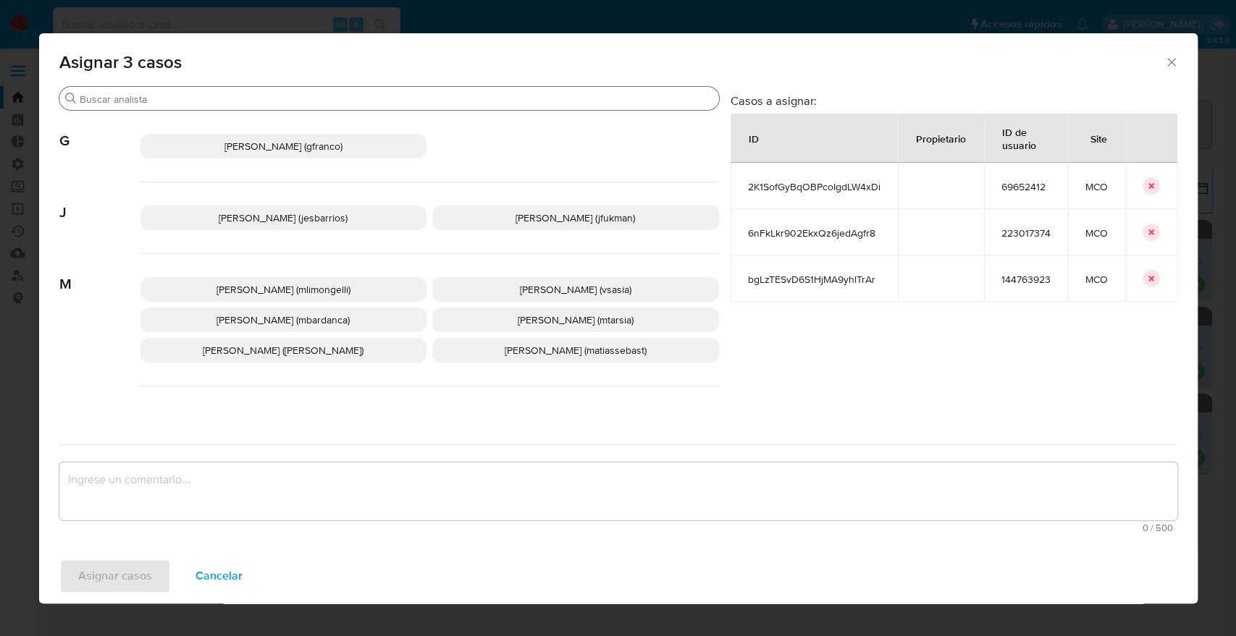
click at [355, 98] on input "Buscar" at bounding box center [396, 99] width 633 height 13
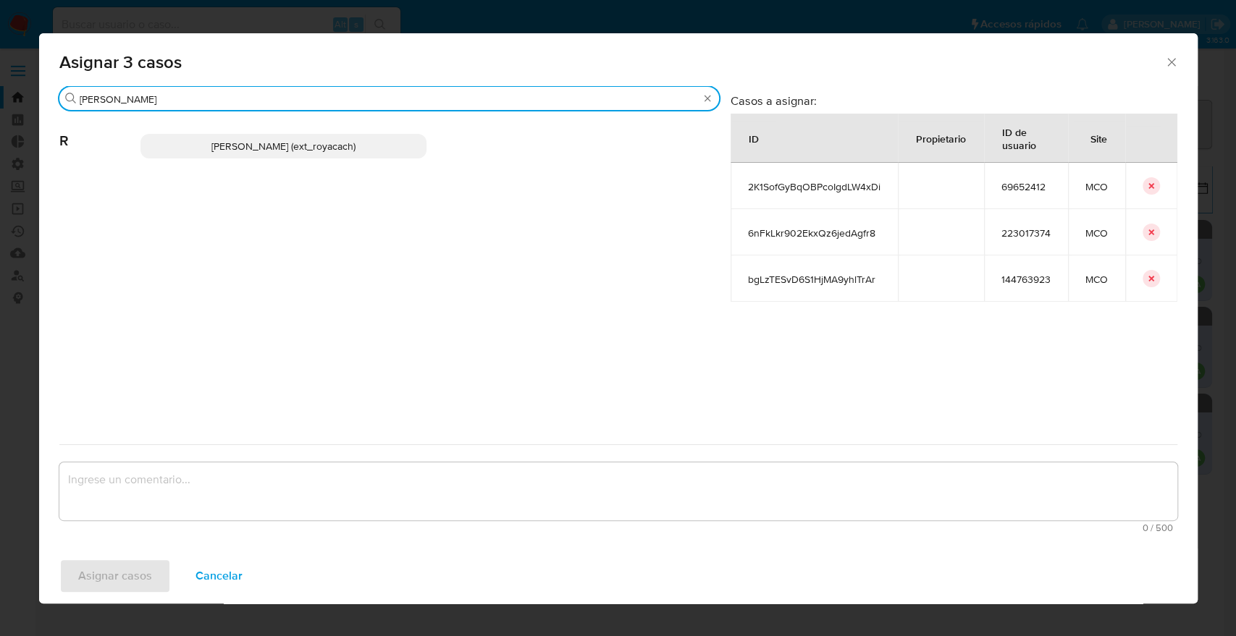
type input "[PERSON_NAME]"
click at [379, 156] on p "[PERSON_NAME] (ext_royacach)" at bounding box center [283, 146] width 287 height 25
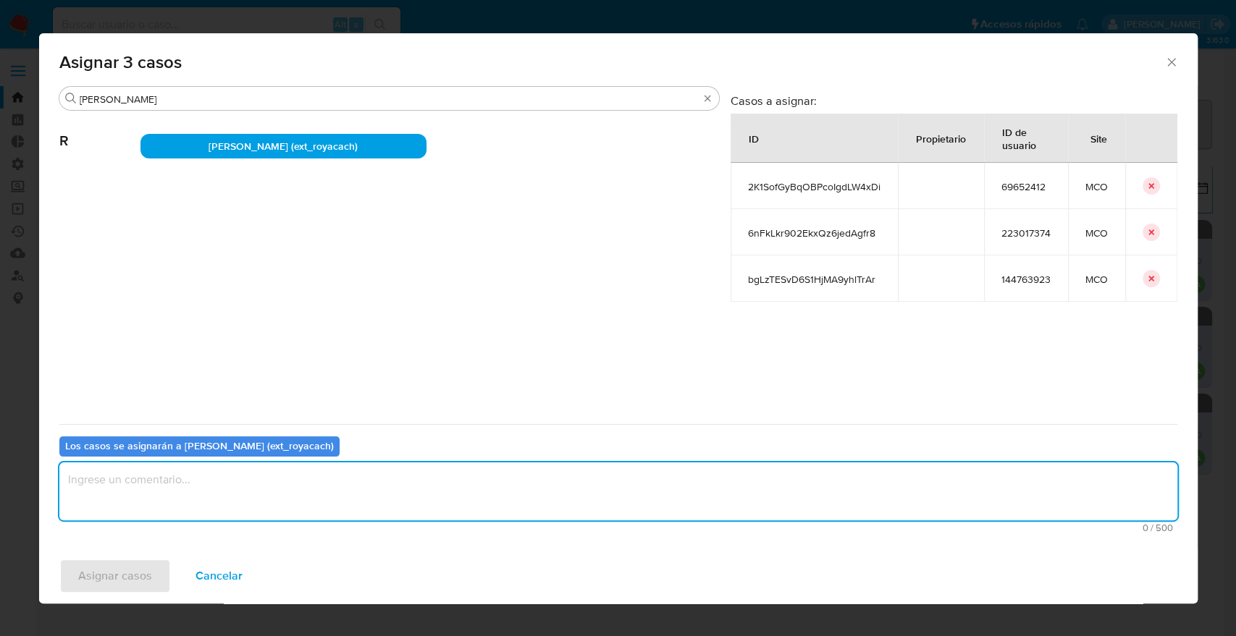
click at [325, 499] on textarea "assign-modal" at bounding box center [618, 492] width 1118 height 58
paste textarea "Asignación."
type textarea "Asignación."
click at [159, 566] on button "Asignar casos" at bounding box center [114, 576] width 111 height 35
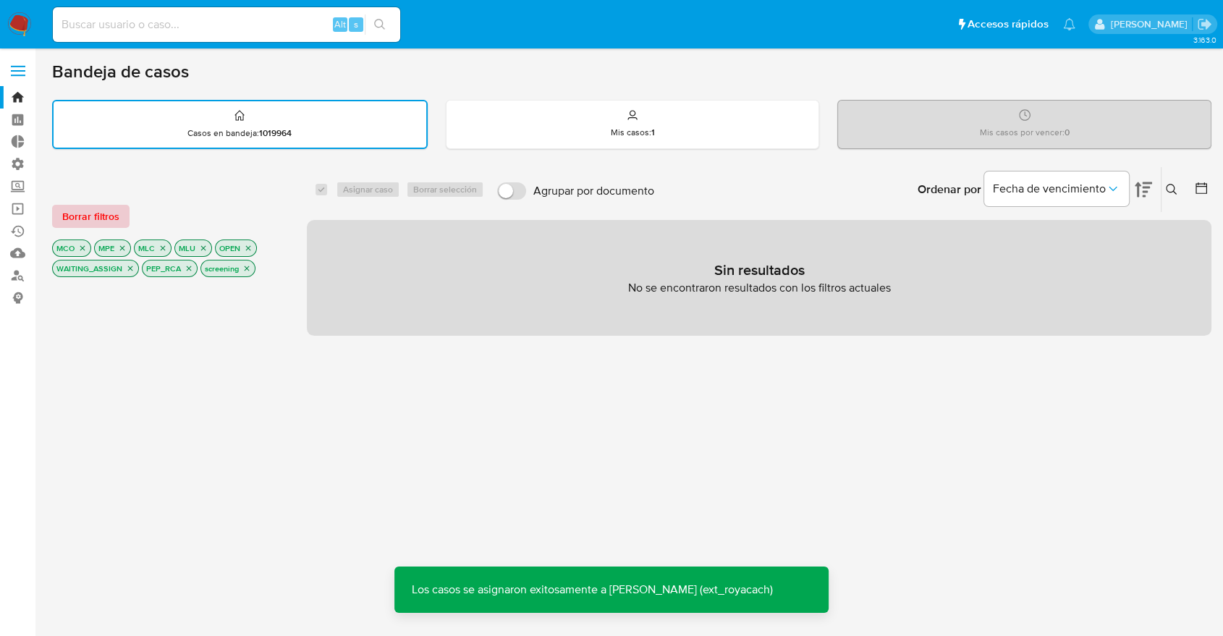
click at [110, 219] on span "Borrar filtros" at bounding box center [90, 216] width 57 height 20
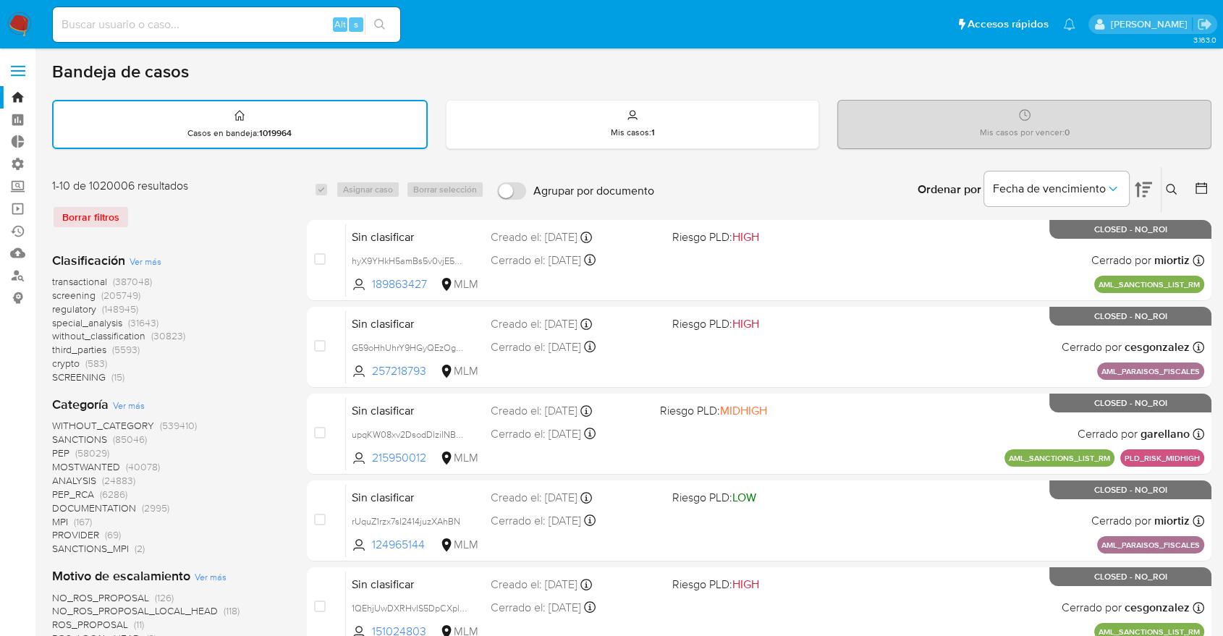
click at [52, 300] on span "screening" at bounding box center [73, 295] width 43 height 14
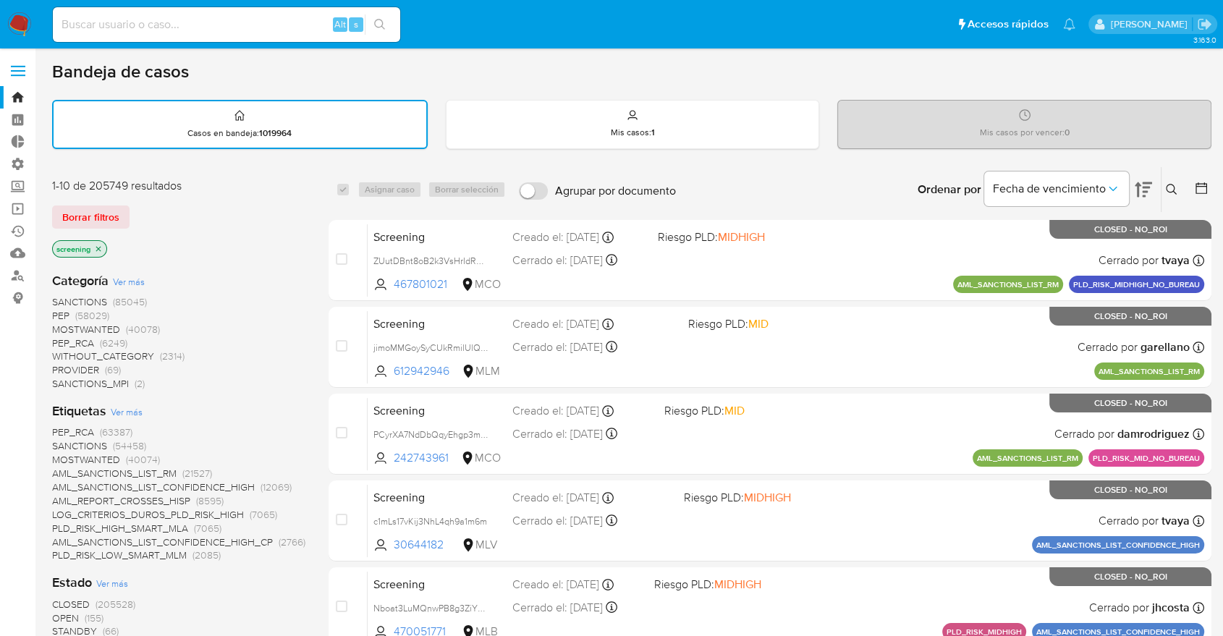
click at [59, 612] on span "OPEN" at bounding box center [65, 618] width 27 height 14
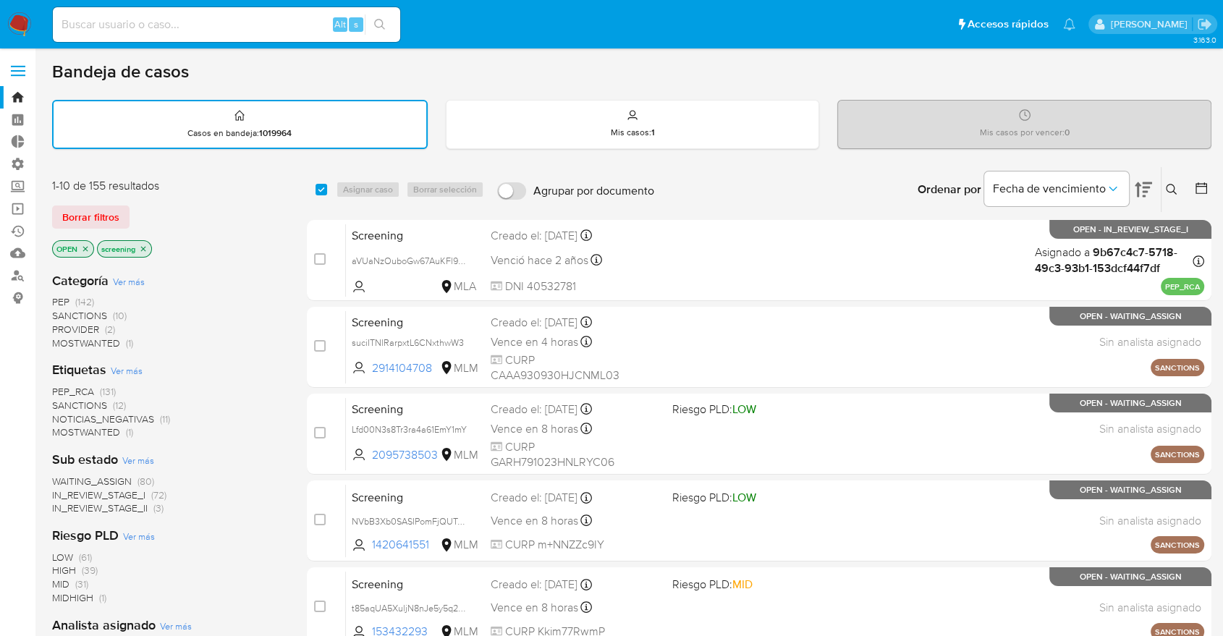
click at [135, 212] on div "Borrar filtros" at bounding box center [168, 217] width 232 height 23
